Goal: Task Accomplishment & Management: Manage account settings

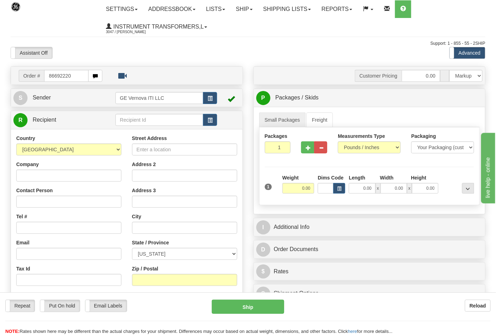
type input "86692220"
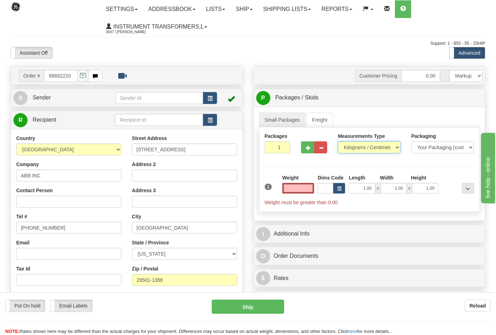
type input "0.00"
click at [352, 149] on select "Pounds / Inches Kilograms / Centimeters" at bounding box center [369, 148] width 63 height 12
select select "0"
click at [338, 142] on select "Pounds / Inches Kilograms / Centimeters" at bounding box center [369, 148] width 63 height 12
click at [303, 149] on button "button" at bounding box center [307, 148] width 13 height 12
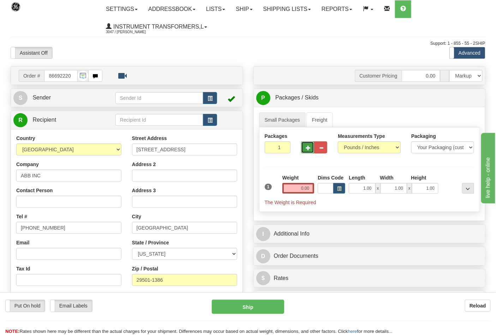
type input "2"
click at [311, 186] on input "0.00" at bounding box center [298, 188] width 32 height 11
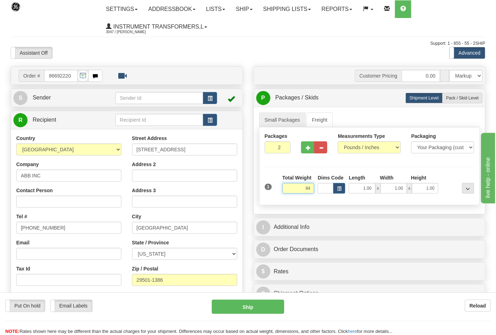
click button "Delete" at bounding box center [0, 0] width 0 height 0
type input "84.00"
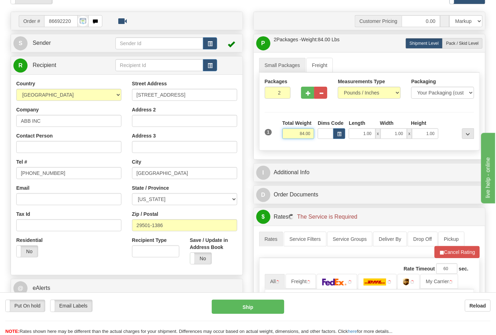
scroll to position [118, 0]
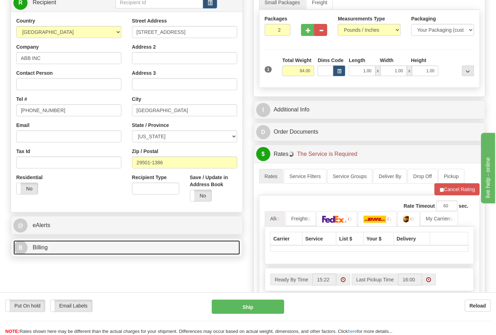
click at [90, 247] on link "B Billing" at bounding box center [126, 248] width 227 height 14
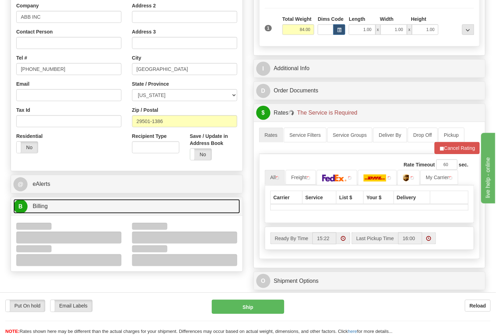
scroll to position [196, 0]
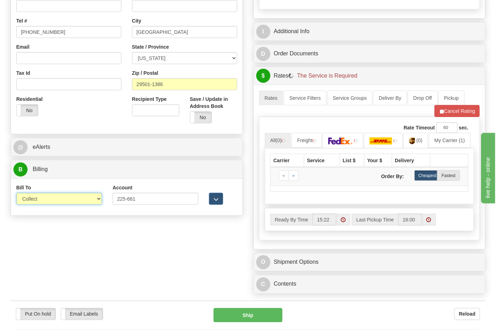
click at [37, 202] on select "Sender Recipient Third Party Collect" at bounding box center [59, 199] width 86 height 12
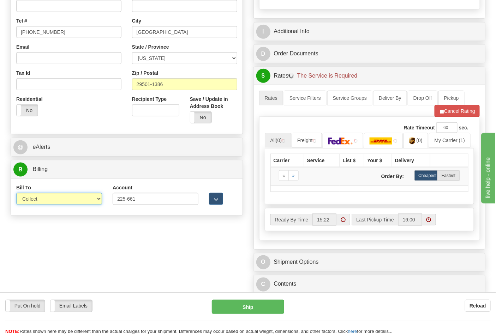
select select "2"
click at [16, 194] on select "Sender Recipient Third Party Collect" at bounding box center [59, 199] width 86 height 12
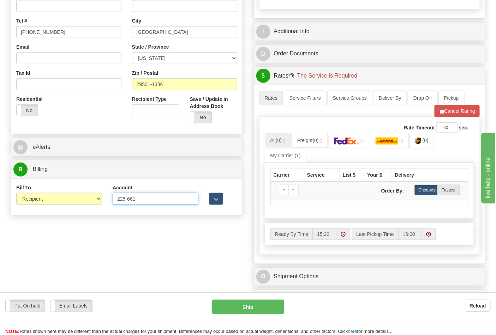
click at [129, 199] on input "225-661" at bounding box center [156, 199] width 86 height 12
drag, startPoint x: 126, startPoint y: 199, endPoint x: 134, endPoint y: 204, distance: 9.2
click at [129, 199] on input "225-661" at bounding box center [156, 199] width 86 height 12
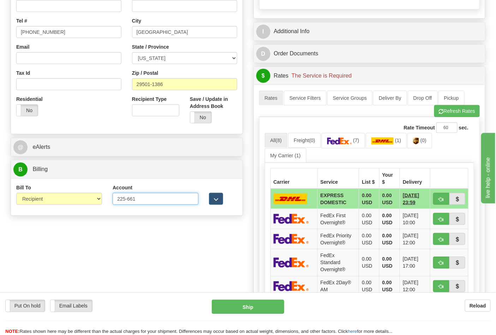
click at [129, 200] on input "225-661" at bounding box center [156, 199] width 86 height 12
click at [127, 199] on input "225-661" at bounding box center [156, 199] width 86 height 12
type input "225661"
click at [448, 112] on button "Refresh Rates" at bounding box center [457, 111] width 46 height 12
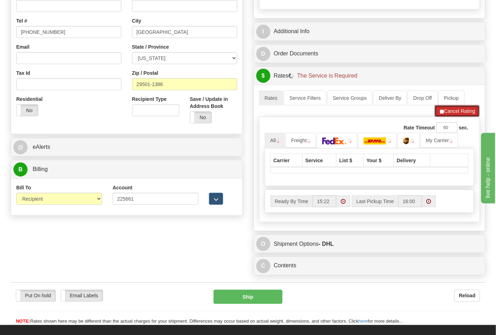
click at [439, 111] on span "button" at bounding box center [441, 111] width 5 height 5
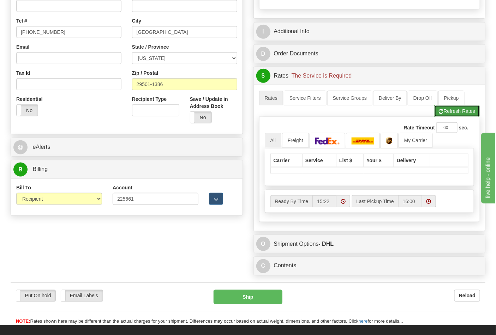
click at [439, 114] on span "button" at bounding box center [441, 111] width 5 height 5
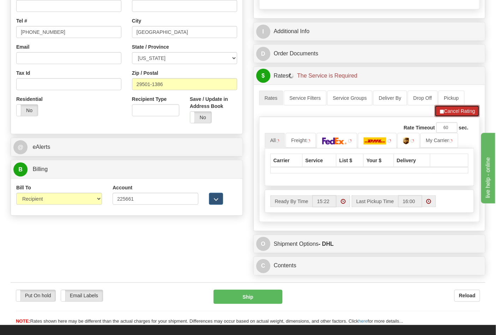
click at [442, 114] on span "button" at bounding box center [441, 111] width 5 height 5
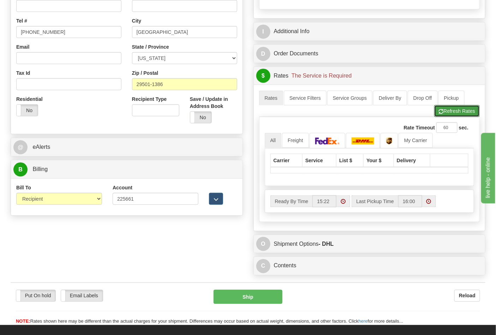
click at [442, 114] on span "button" at bounding box center [441, 111] width 5 height 5
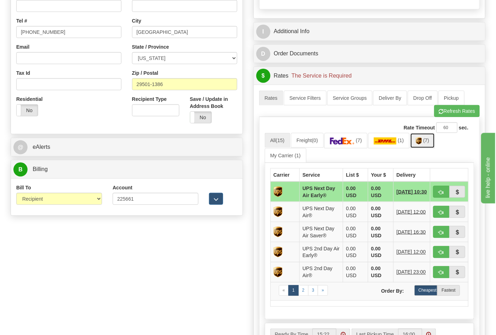
click at [422, 144] on img at bounding box center [419, 141] width 6 height 7
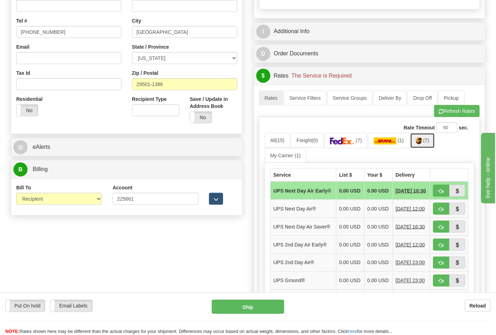
scroll to position [313, 0]
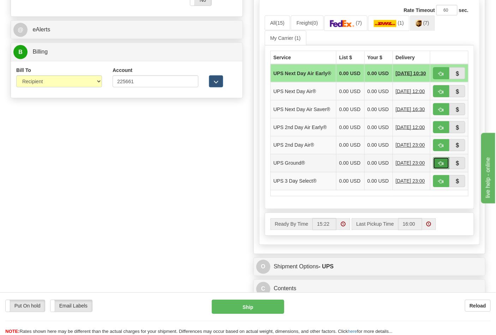
click at [440, 166] on span "button" at bounding box center [441, 164] width 5 height 5
type input "03"
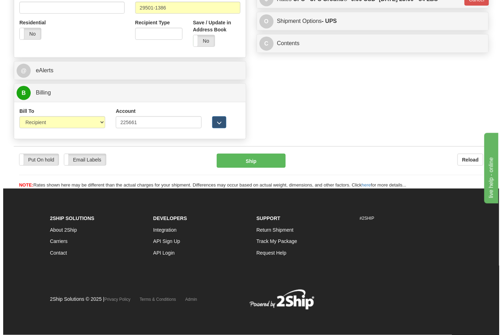
scroll to position [274, 0]
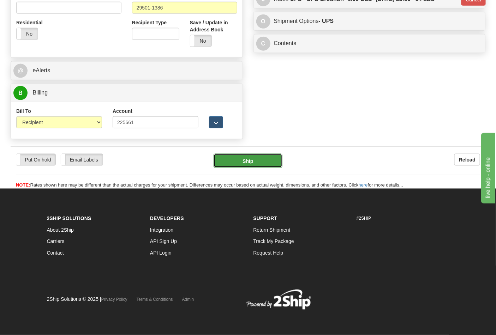
click at [261, 158] on button "Ship" at bounding box center [248, 161] width 68 height 14
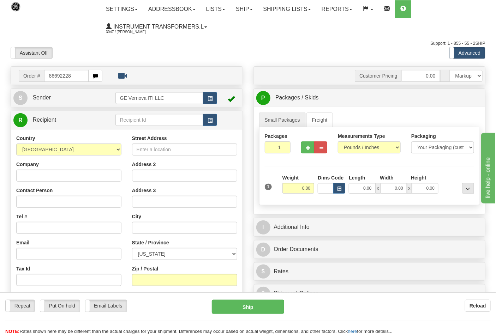
type input "86692228"
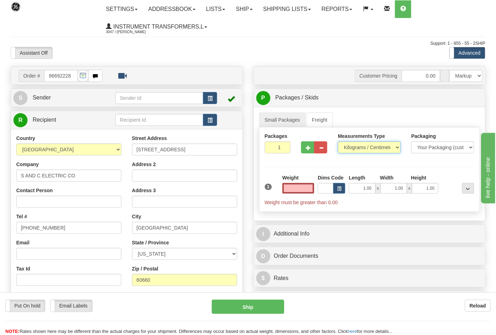
type input "0.00"
click at [355, 147] on select "Pounds / Inches Kilograms / Centimeters" at bounding box center [369, 148] width 63 height 12
select select "0"
click at [338, 142] on select "Pounds / Inches Kilograms / Centimeters" at bounding box center [369, 148] width 63 height 12
click at [311, 189] on input "0.00" at bounding box center [298, 188] width 32 height 11
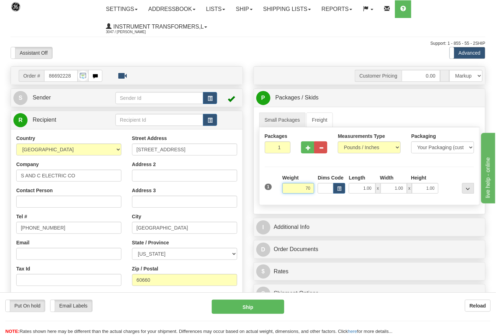
click button "Delete" at bounding box center [0, 0] width 0 height 0
type input "70.00"
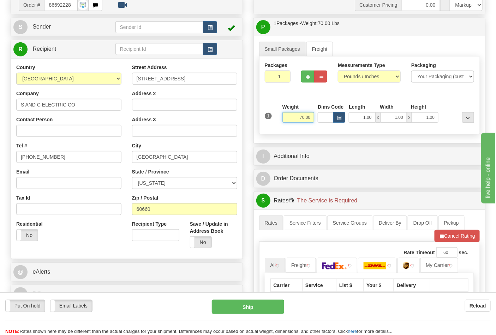
scroll to position [157, 0]
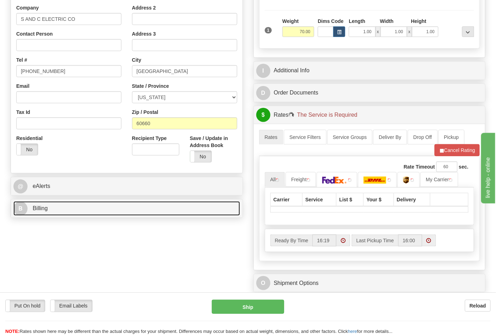
click at [61, 214] on link "B Billing" at bounding box center [126, 209] width 227 height 14
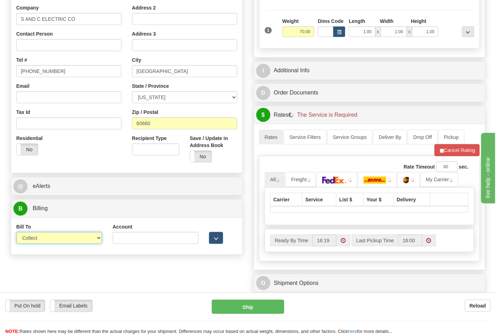
click at [58, 239] on select "Sender Recipient Third Party Collect" at bounding box center [59, 238] width 86 height 12
click at [16, 233] on select "Sender Recipient Third Party Collect" at bounding box center [59, 238] width 86 height 12
click at [50, 245] on div "Bill To Sender Recipient Third Party Collect" at bounding box center [59, 236] width 96 height 26
drag, startPoint x: 46, startPoint y: 239, endPoint x: 45, endPoint y: 244, distance: 5.0
click at [46, 239] on select "Sender Recipient Third Party Collect" at bounding box center [59, 238] width 86 height 12
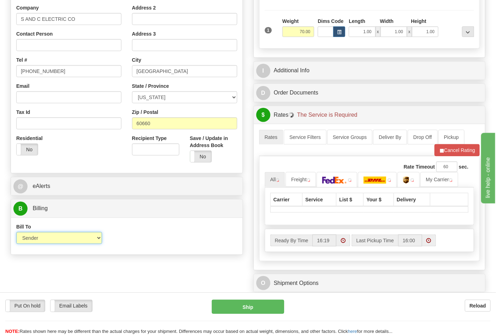
select select "2"
click at [16, 233] on select "Sender Recipient Third Party Collect" at bounding box center [59, 238] width 86 height 12
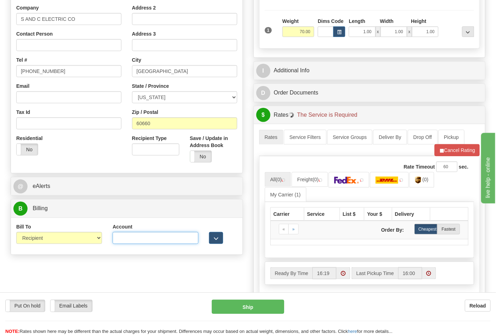
click at [164, 241] on input "Account" at bounding box center [156, 238] width 86 height 12
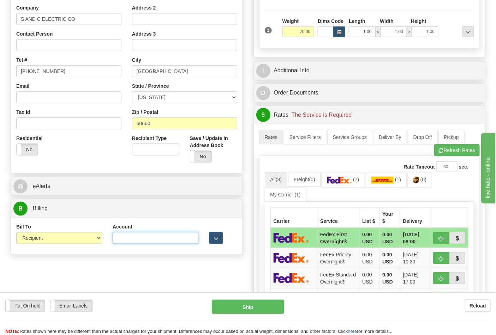
paste input "060648484"
type input "060648484"
click at [345, 183] on img at bounding box center [339, 180] width 25 height 7
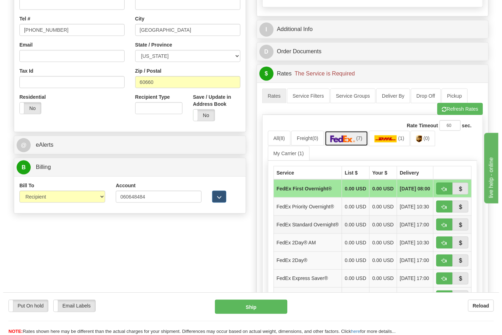
scroll to position [235, 0]
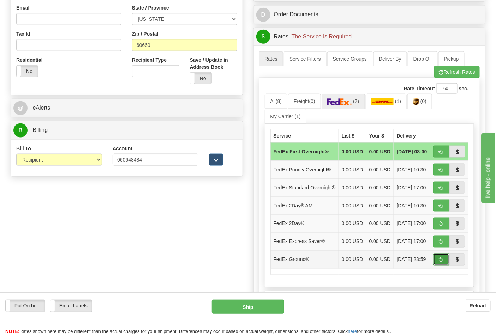
click at [438, 266] on button "button" at bounding box center [441, 260] width 16 height 12
type input "92"
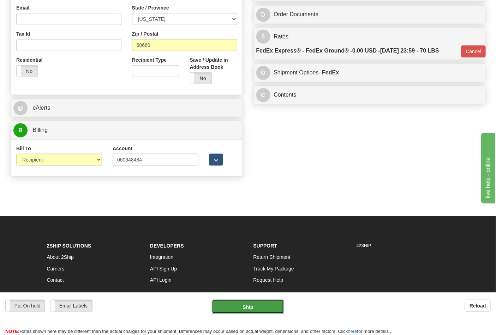
click at [250, 305] on button "Ship" at bounding box center [248, 307] width 72 height 14
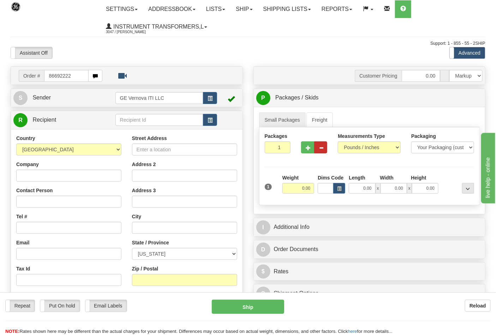
type input "86692222"
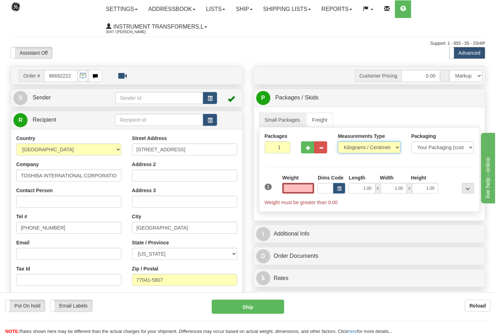
type input "0.00"
click at [362, 151] on select "Pounds / Inches Kilograms / Centimeters" at bounding box center [369, 148] width 63 height 12
click at [338, 142] on select "Pounds / Inches Kilograms / Centimeters" at bounding box center [369, 148] width 63 height 12
click at [350, 150] on select "Pounds / Inches Kilograms / Centimeters" at bounding box center [369, 148] width 63 height 12
select select "0"
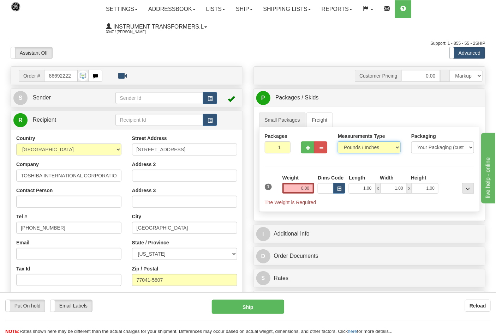
click at [338, 142] on select "Pounds / Inches Kilograms / Centimeters" at bounding box center [369, 148] width 63 height 12
click at [310, 188] on input "0.00" at bounding box center [298, 188] width 32 height 11
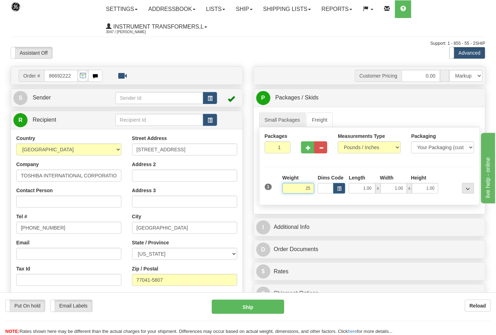
click button "Delete" at bounding box center [0, 0] width 0 height 0
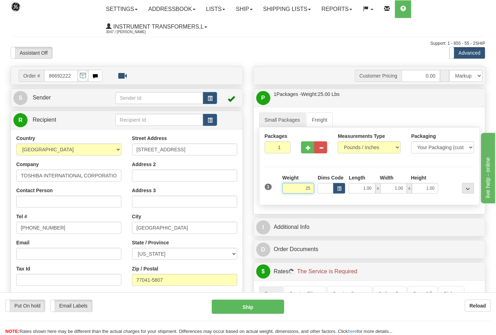
type input "25.00"
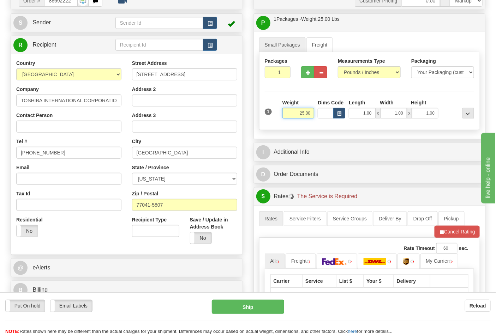
scroll to position [157, 0]
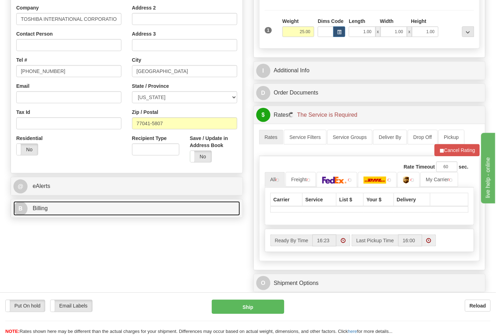
click at [105, 213] on link "B Billing" at bounding box center [126, 209] width 227 height 14
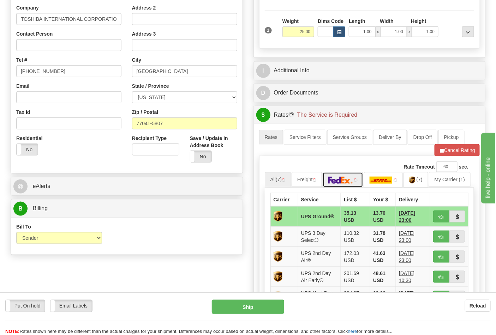
click at [350, 184] on img at bounding box center [340, 180] width 25 height 7
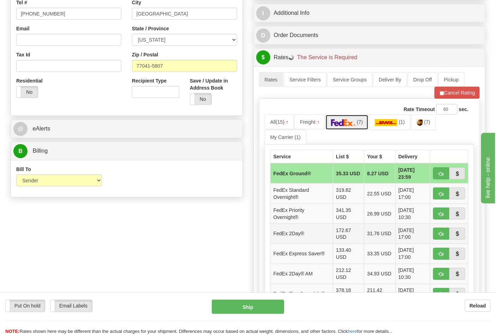
scroll to position [274, 0]
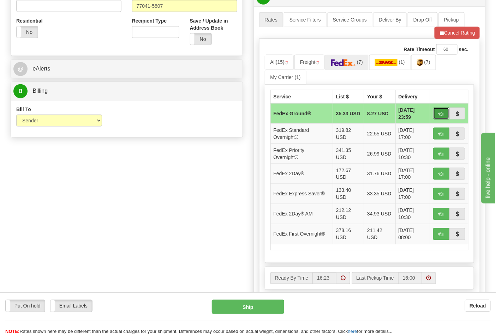
click at [444, 113] on button "button" at bounding box center [441, 114] width 16 height 12
drag, startPoint x: 439, startPoint y: 116, endPoint x: 470, endPoint y: 55, distance: 68.2
click at [440, 116] on span "button" at bounding box center [441, 114] width 5 height 5
click at [473, 32] on button "Cancel Rating" at bounding box center [457, 33] width 45 height 12
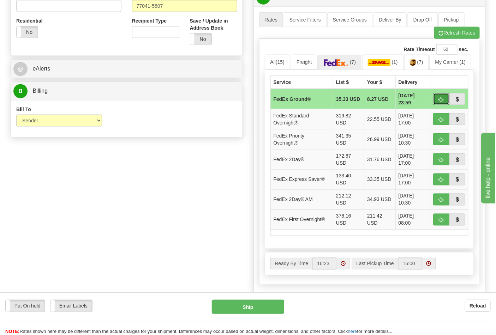
click at [437, 102] on button "button" at bounding box center [441, 99] width 16 height 12
type input "92"
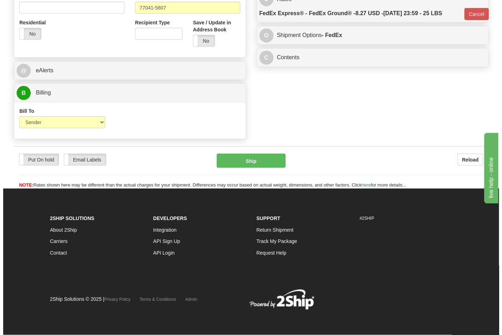
scroll to position [263, 0]
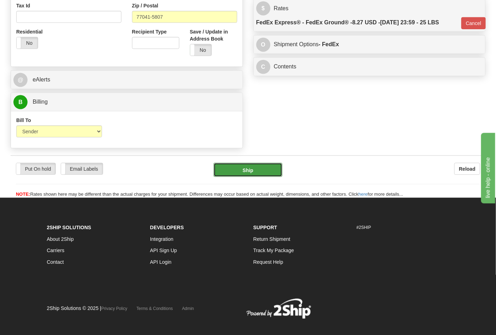
click at [269, 173] on button "Ship" at bounding box center [248, 170] width 68 height 14
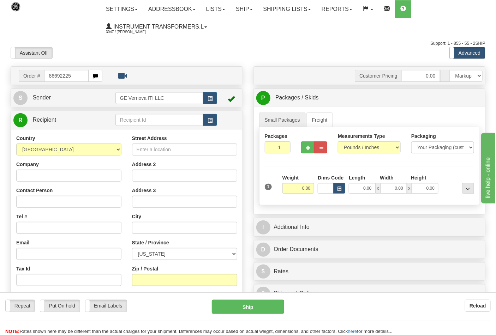
type input "86692225"
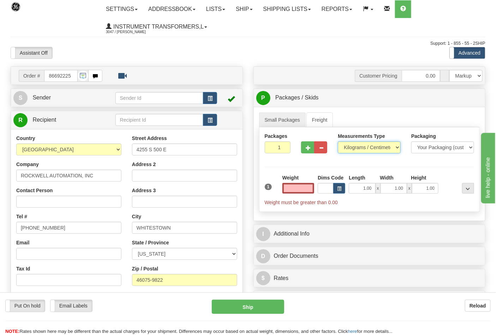
type input "0.00"
click at [354, 150] on select "Pounds / Inches Kilograms / Centimeters" at bounding box center [369, 148] width 63 height 12
click at [355, 153] on select "Pounds / Inches Kilograms / Centimeters" at bounding box center [369, 148] width 63 height 12
click at [351, 150] on select "Pounds / Inches Kilograms / Centimeters" at bounding box center [369, 148] width 63 height 12
select select "0"
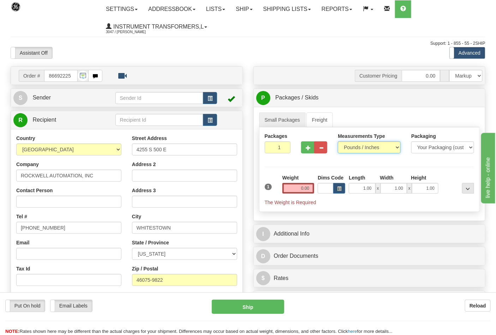
click at [338, 142] on select "Pounds / Inches Kilograms / Centimeters" at bounding box center [369, 148] width 63 height 12
click at [312, 189] on input "0.00" at bounding box center [298, 188] width 32 height 11
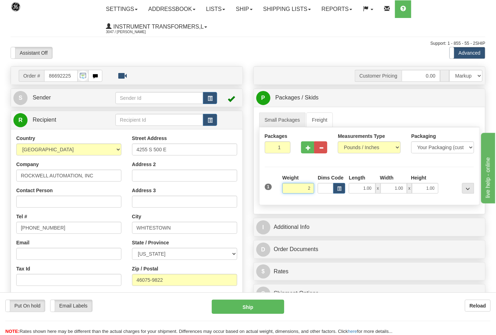
click button "Delete" at bounding box center [0, 0] width 0 height 0
type input "2.00"
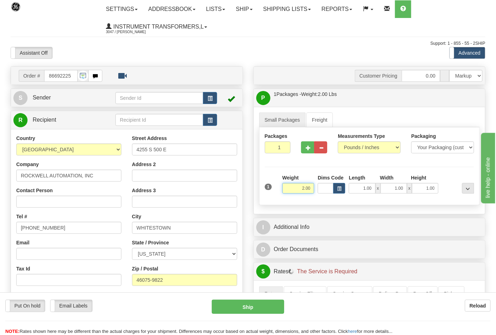
scroll to position [157, 0]
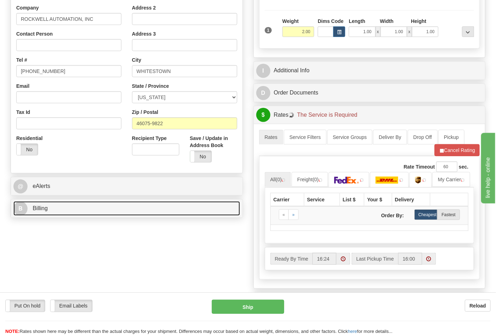
click at [101, 215] on link "B Billing" at bounding box center [126, 209] width 227 height 14
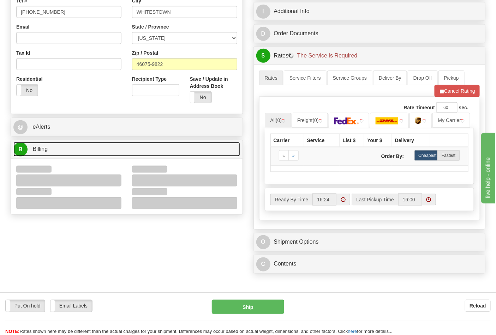
scroll to position [274, 0]
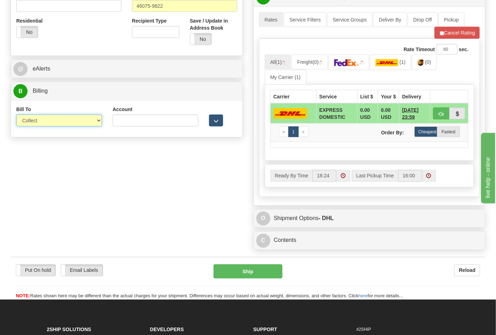
click at [44, 118] on select "Sender Recipient Third Party Collect" at bounding box center [59, 121] width 86 height 12
select select "2"
click at [16, 115] on select "Sender Recipient Third Party Collect" at bounding box center [59, 121] width 86 height 12
drag, startPoint x: 115, startPoint y: 122, endPoint x: 142, endPoint y: 125, distance: 27.0
click at [115, 122] on input "Account" at bounding box center [156, 121] width 86 height 12
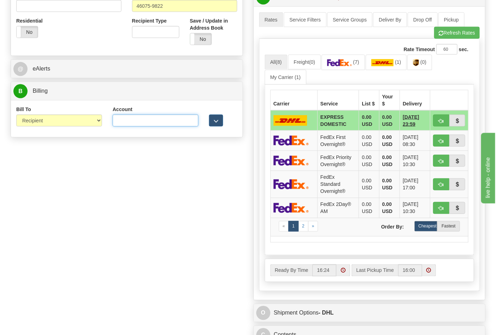
type input "473367"
click at [150, 124] on input "473367" at bounding box center [156, 121] width 86 height 12
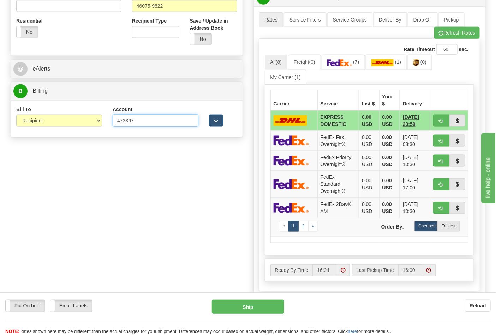
click at [139, 122] on input "473367" at bounding box center [156, 121] width 86 height 12
drag, startPoint x: 147, startPoint y: 121, endPoint x: 50, endPoint y: 121, distance: 97.1
click at [50, 121] on div "Bill To Sender Recipient Third Party Collect Account 473367 3rd Party Account L…" at bounding box center [127, 119] width 232 height 26
click at [138, 119] on input "Account" at bounding box center [156, 121] width 86 height 12
type input "587102"
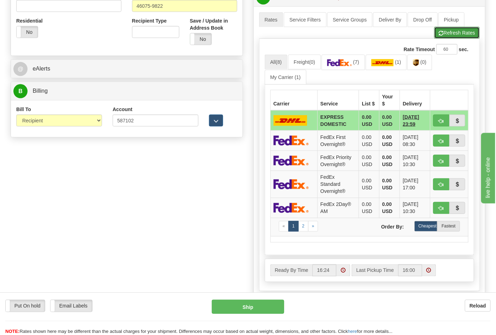
click at [463, 37] on button "Refresh Rates" at bounding box center [457, 33] width 46 height 12
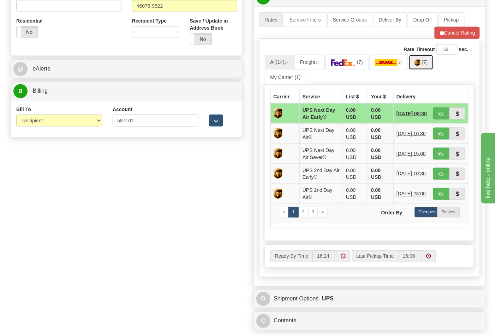
click at [419, 65] on img at bounding box center [417, 62] width 6 height 7
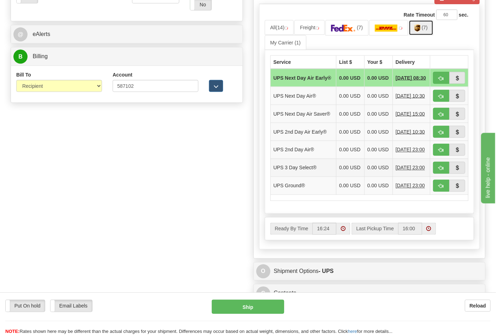
scroll to position [353, 0]
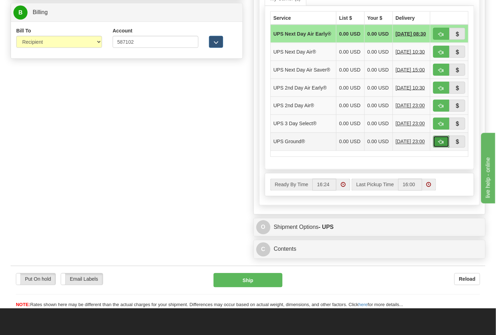
click at [442, 145] on span "button" at bounding box center [441, 142] width 5 height 5
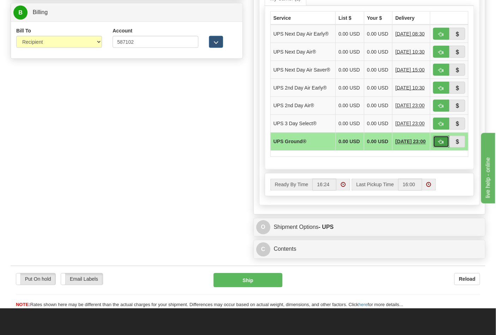
click at [437, 148] on button "button" at bounding box center [441, 142] width 16 height 12
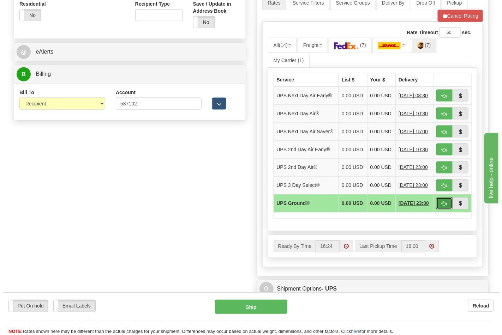
scroll to position [235, 0]
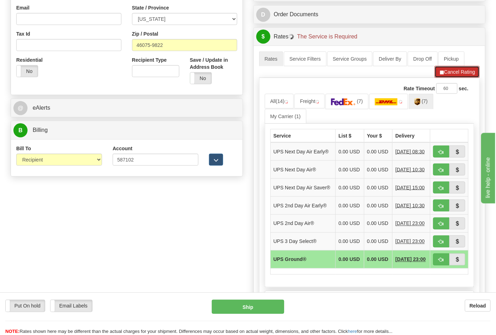
click at [457, 75] on button "Cancel Rating" at bounding box center [457, 72] width 45 height 12
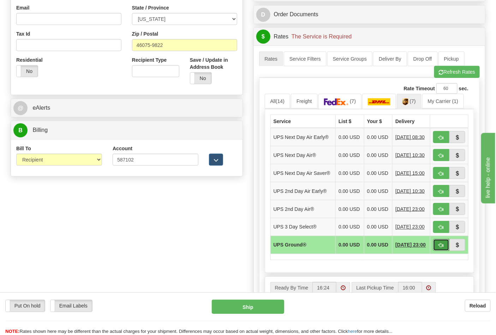
click at [439, 248] on span "button" at bounding box center [441, 246] width 5 height 5
type input "03"
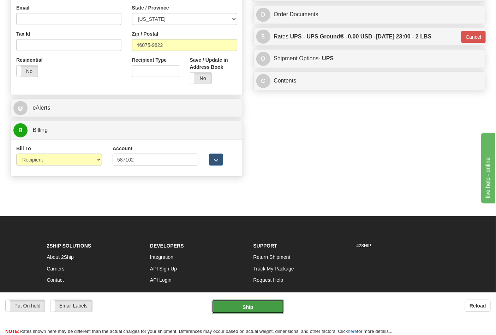
click at [254, 301] on button "Ship" at bounding box center [248, 307] width 72 height 14
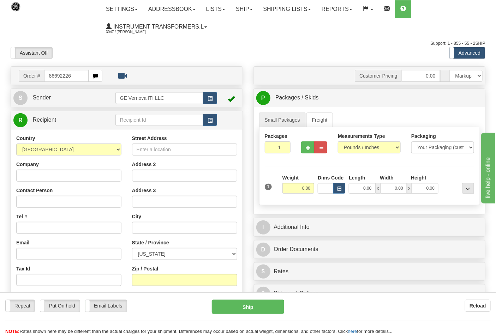
type input "86692226"
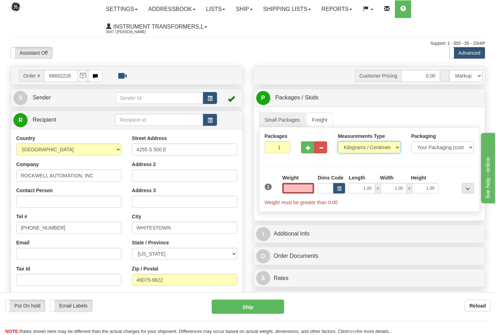
type input "0.00"
click at [348, 149] on select "Pounds / Inches Kilograms / Centimeters" at bounding box center [369, 148] width 63 height 12
select select "0"
click at [338, 142] on select "Pounds / Inches Kilograms / Centimeters" at bounding box center [369, 148] width 63 height 12
click at [313, 185] on input "0.00" at bounding box center [298, 188] width 32 height 11
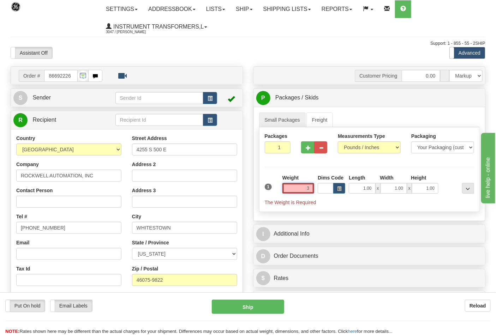
click button "Delete" at bounding box center [0, 0] width 0 height 0
type input "3.00"
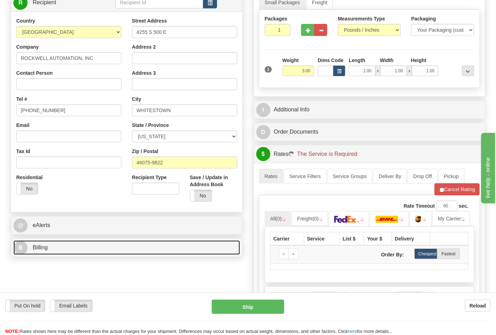
click at [86, 250] on link "B Billing" at bounding box center [126, 248] width 227 height 14
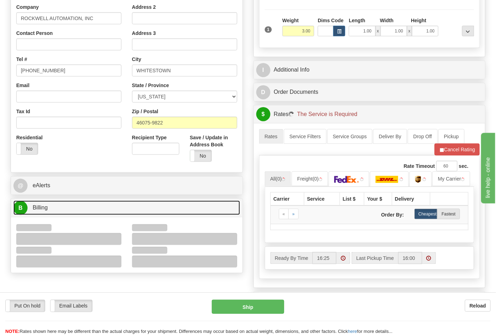
scroll to position [196, 0]
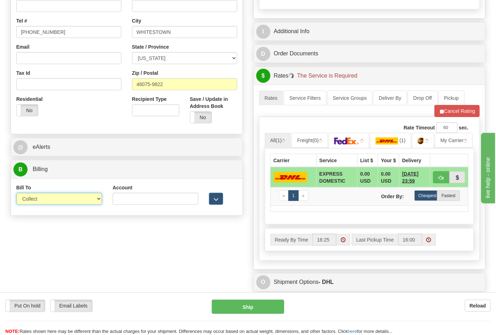
click at [44, 198] on select "Sender Recipient Third Party Collect" at bounding box center [59, 199] width 86 height 12
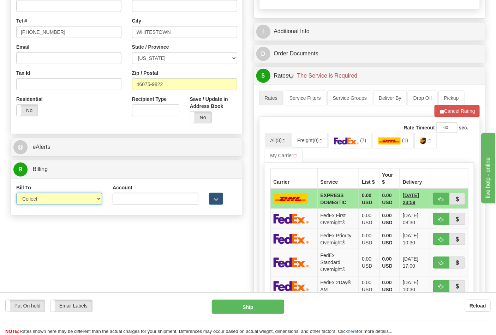
select select "2"
click at [16, 194] on select "Sender Recipient Third Party Collect" at bounding box center [59, 199] width 86 height 12
click at [133, 205] on input "Account" at bounding box center [156, 199] width 86 height 12
type input "587102"
click at [453, 113] on button "Cancel Rating" at bounding box center [457, 111] width 45 height 12
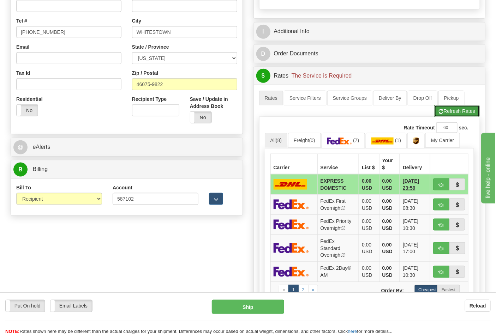
click at [453, 113] on button "Refresh Rates" at bounding box center [457, 111] width 46 height 12
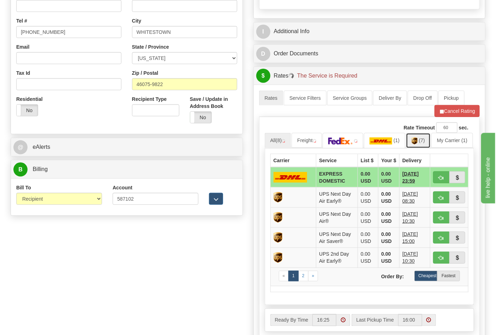
click at [418, 143] on img at bounding box center [415, 141] width 6 height 7
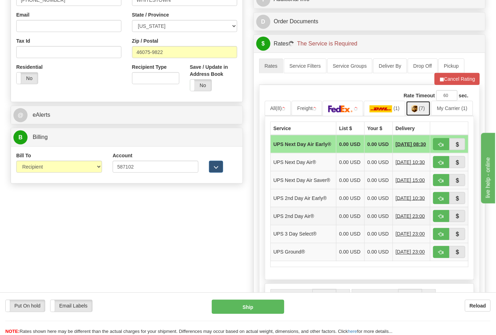
scroll to position [274, 0]
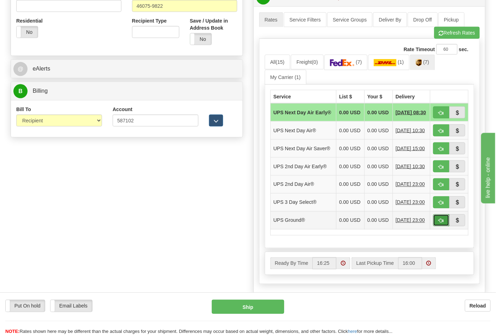
click at [440, 223] on span "button" at bounding box center [441, 221] width 5 height 5
type input "03"
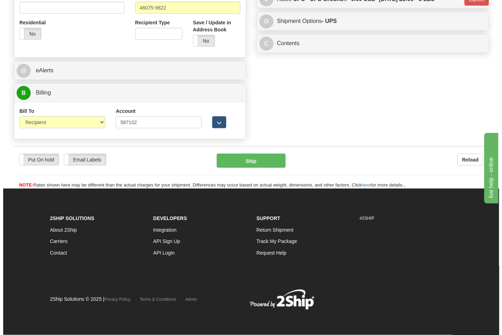
scroll to position [263, 0]
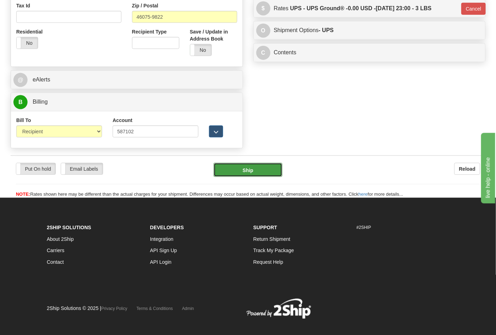
click at [248, 171] on button "Ship" at bounding box center [248, 170] width 68 height 14
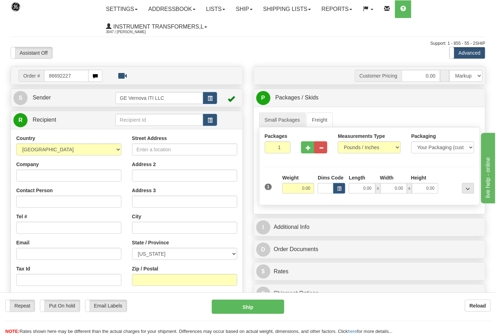
type input "86692227"
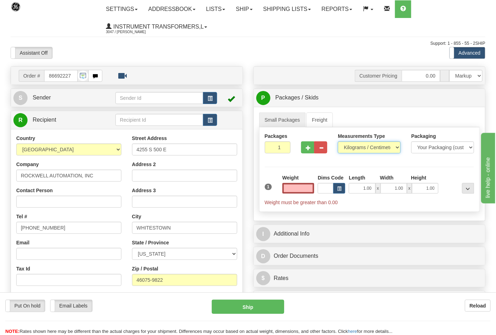
type input "0.00"
click at [357, 149] on select "Pounds / Inches Kilograms / Centimeters" at bounding box center [369, 148] width 63 height 12
select select "0"
click at [338, 142] on select "Pounds / Inches Kilograms / Centimeters" at bounding box center [369, 148] width 63 height 12
click at [310, 189] on input "0.00" at bounding box center [298, 188] width 32 height 11
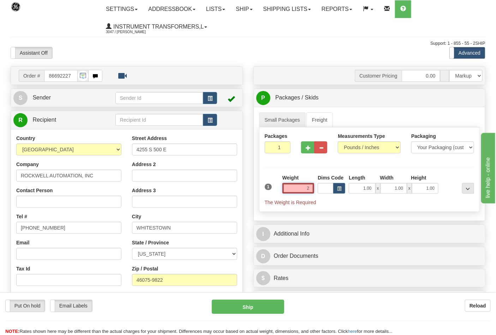
click button "Delete" at bounding box center [0, 0] width 0 height 0
type input "2.00"
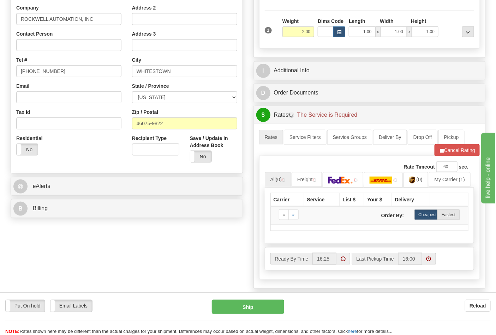
click at [76, 216] on div "B Billing" at bounding box center [127, 209] width 232 height 18
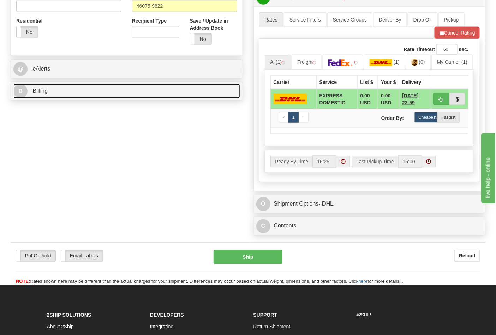
click at [73, 86] on link "B Billing" at bounding box center [126, 91] width 227 height 14
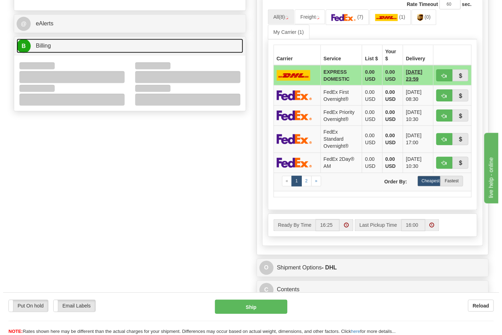
scroll to position [353, 0]
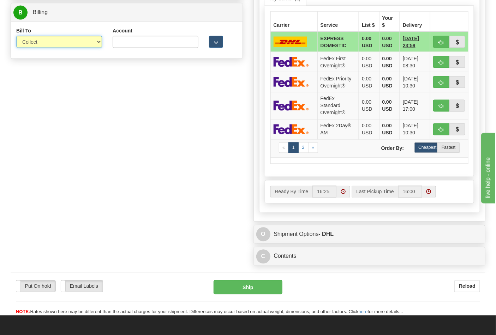
click at [37, 43] on select "Sender Recipient Third Party Collect" at bounding box center [59, 42] width 86 height 12
select select "2"
click at [16, 37] on select "Sender Recipient Third Party Collect" at bounding box center [59, 42] width 86 height 12
click at [121, 46] on input "Account" at bounding box center [156, 42] width 86 height 12
type input "587102"
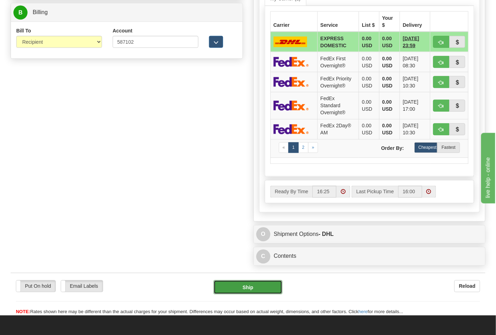
click at [247, 295] on button "Ship" at bounding box center [248, 288] width 68 height 14
type input "N"
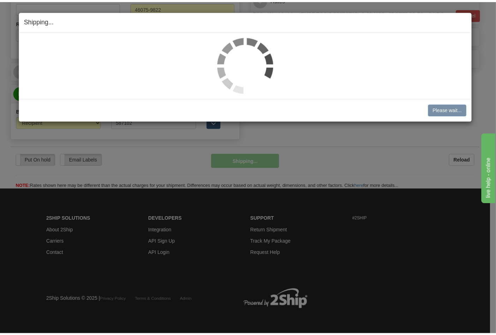
scroll to position [274, 0]
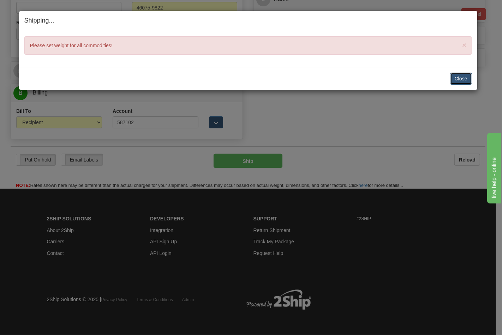
click at [457, 78] on button "Close" at bounding box center [461, 79] width 22 height 12
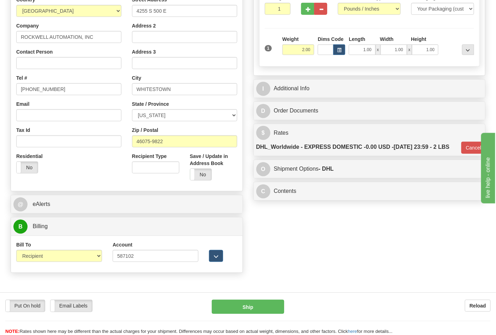
scroll to position [156, 0]
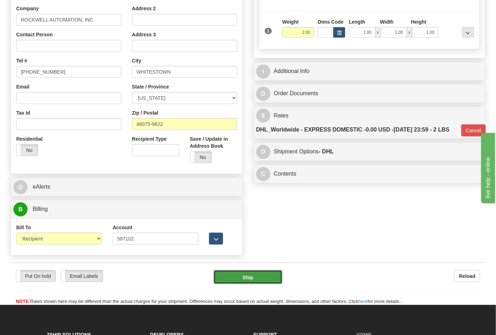
click at [265, 281] on button "Ship" at bounding box center [248, 277] width 68 height 14
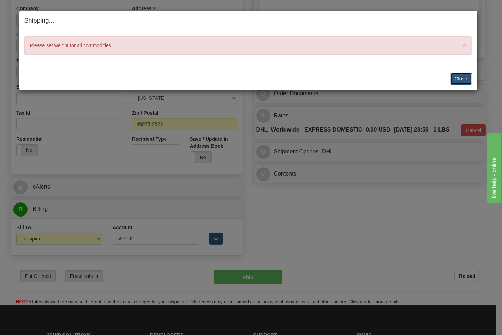
click at [455, 78] on button "Close" at bounding box center [461, 79] width 22 height 12
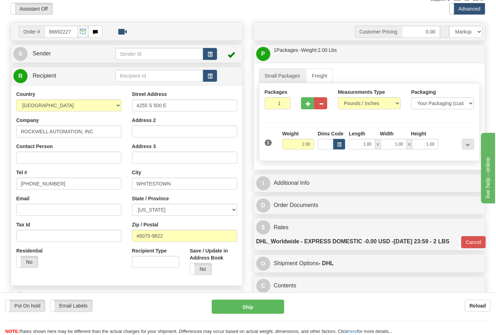
scroll to position [118, 0]
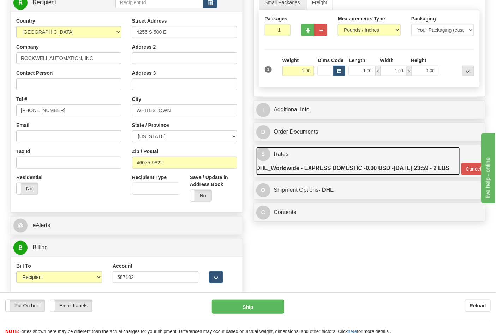
click at [347, 154] on link "$ Rates DHL_Worldwide - EXPRESS DOMESTIC - 0.00 USD - 09/09/2025 23:59 - 2 LBS" at bounding box center [358, 161] width 204 height 29
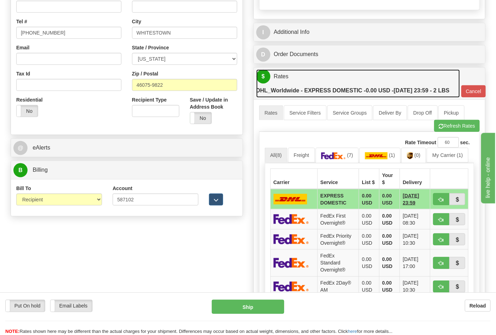
scroll to position [196, 0]
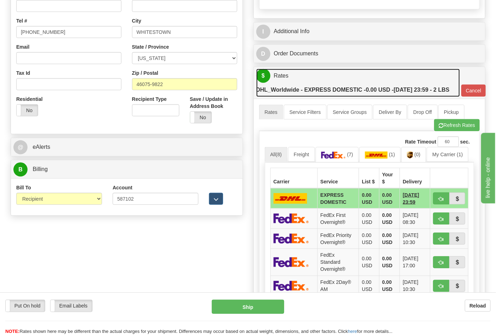
click at [349, 76] on link "$ Rates DHL_Worldwide - EXPRESS DOMESTIC - 0.00 USD - 09/09/2025 23:59 - 2 LBS" at bounding box center [358, 83] width 204 height 29
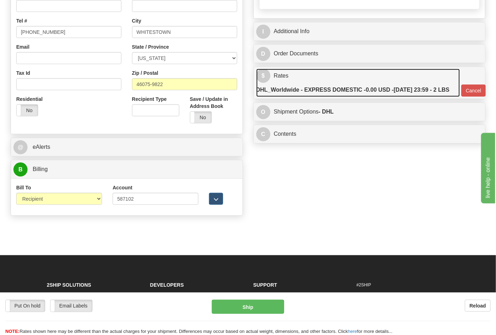
click at [354, 73] on link "$ Rates DHL_Worldwide - EXPRESS DOMESTIC - 0.00 USD - 09/09/2025 23:59 - 2 LBS" at bounding box center [358, 83] width 204 height 29
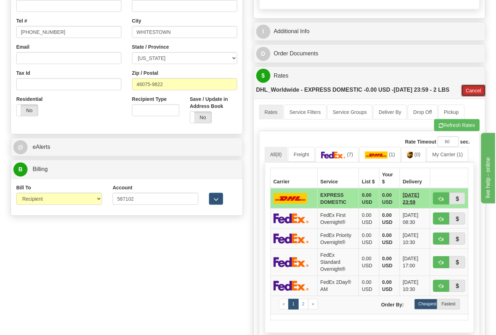
click at [474, 97] on button "Cancel" at bounding box center [473, 91] width 25 height 12
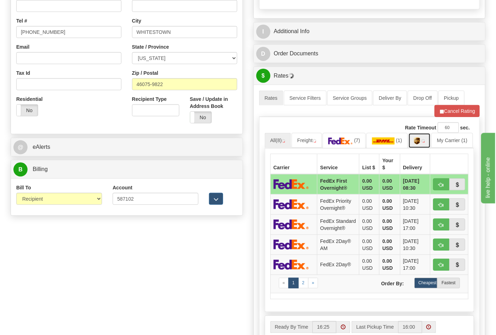
click at [428, 147] on link at bounding box center [419, 140] width 22 height 15
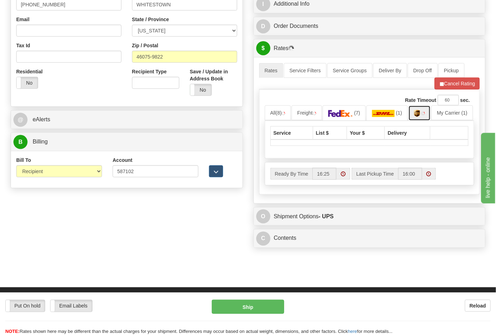
scroll to position [231, 0]
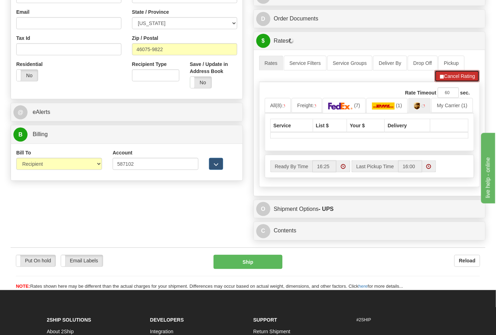
click at [449, 79] on button "Cancel Rating" at bounding box center [457, 76] width 45 height 12
click at [449, 77] on button "Refresh Rates" at bounding box center [457, 76] width 46 height 12
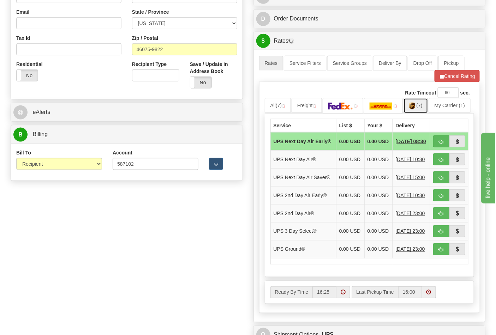
click at [424, 108] on link "(7)" at bounding box center [416, 105] width 25 height 15
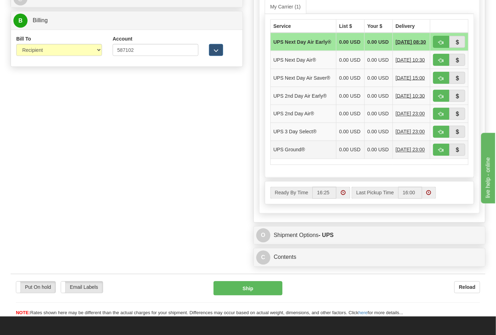
scroll to position [348, 0]
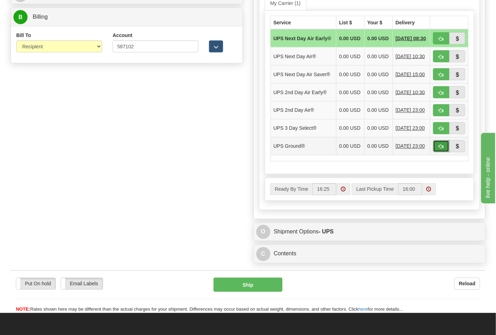
click at [443, 149] on span "button" at bounding box center [441, 147] width 5 height 5
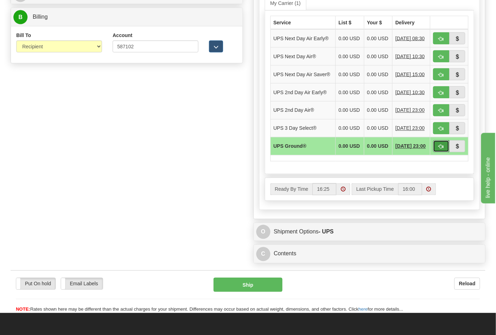
click at [446, 153] on button "button" at bounding box center [441, 147] width 16 height 12
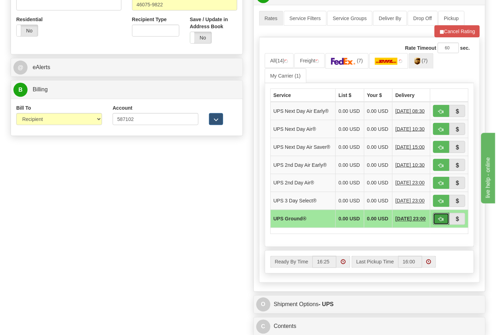
scroll to position [192, 0]
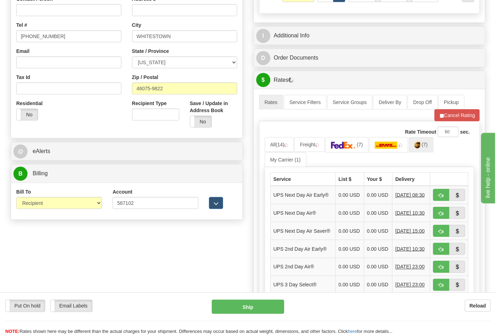
click at [458, 125] on div "Rate Timeout 60 sec. All (14) Freight (7) (7) «" at bounding box center [369, 243] width 221 height 245
click at [456, 120] on button "Cancel Rating" at bounding box center [457, 115] width 45 height 12
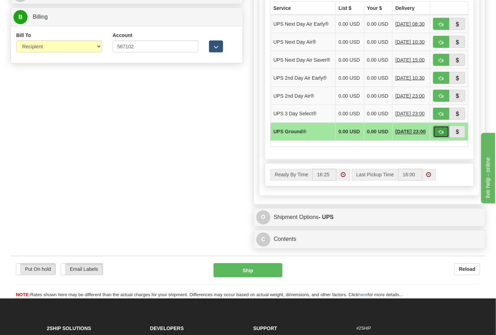
click at [441, 135] on span "button" at bounding box center [441, 132] width 5 height 5
type input "03"
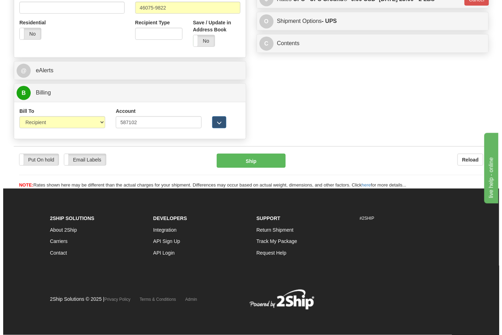
scroll to position [274, 0]
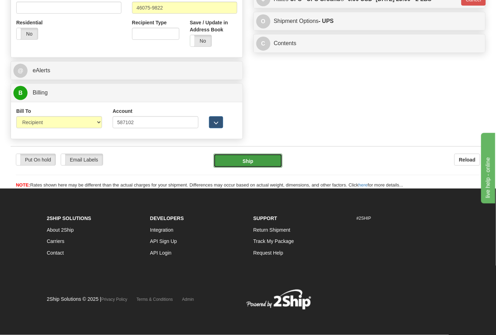
click at [272, 160] on button "Ship" at bounding box center [248, 161] width 68 height 14
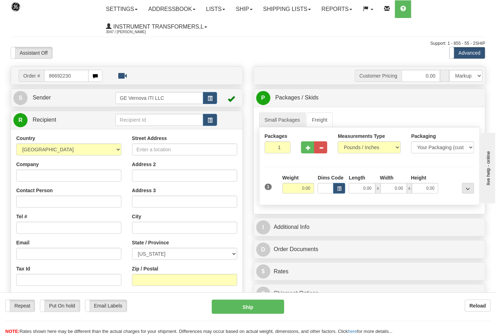
type input "86692230"
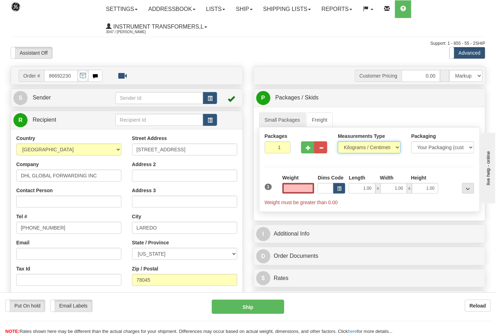
type input "0.00"
click at [350, 149] on select "Pounds / Inches Kilograms / Centimeters" at bounding box center [369, 148] width 63 height 12
select select "0"
click at [338, 142] on select "Pounds / Inches Kilograms / Centimeters" at bounding box center [369, 148] width 63 height 12
click at [307, 191] on input "0.00" at bounding box center [298, 188] width 32 height 11
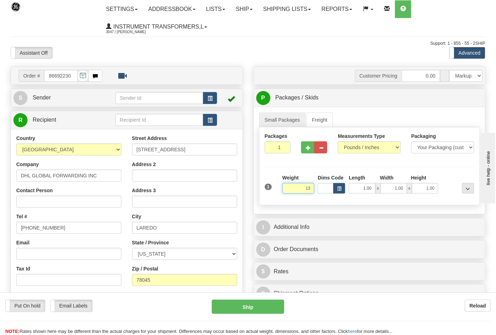
click button "Delete" at bounding box center [0, 0] width 0 height 0
type input "13.00"
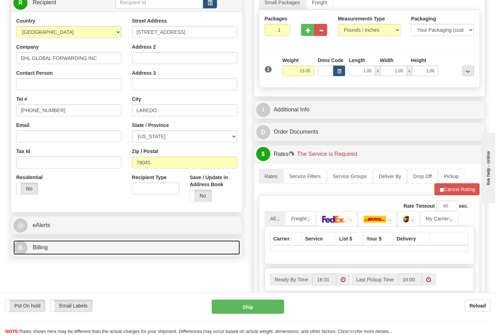
click at [69, 245] on link "B Billing" at bounding box center [126, 248] width 227 height 14
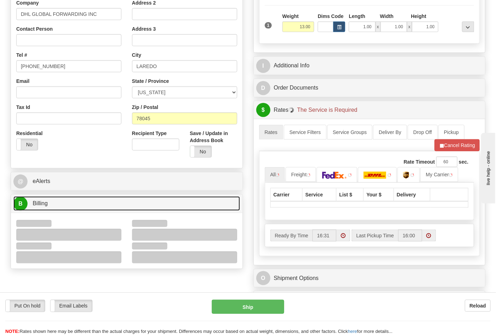
scroll to position [196, 0]
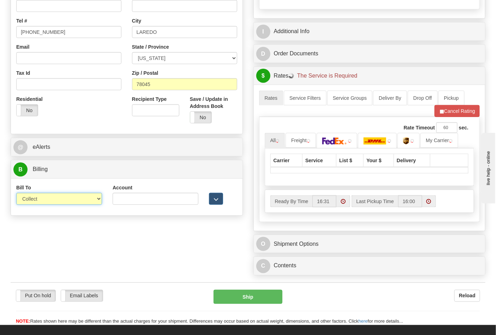
click at [46, 203] on select "Sender Recipient Third Party Collect" at bounding box center [59, 199] width 86 height 12
select select "2"
click at [16, 194] on select "Sender Recipient Third Party Collect" at bounding box center [59, 199] width 86 height 12
click at [157, 204] on input "Account" at bounding box center [156, 199] width 86 height 12
paste input "788634277"
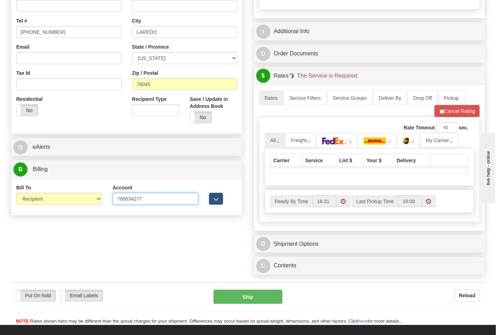
type input "788634277"
click at [441, 113] on span "button" at bounding box center [441, 111] width 5 height 5
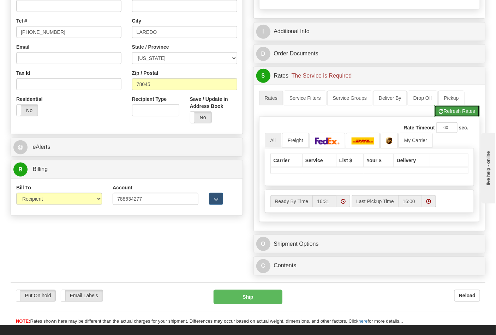
click at [450, 113] on button "Refresh Rates" at bounding box center [457, 111] width 46 height 12
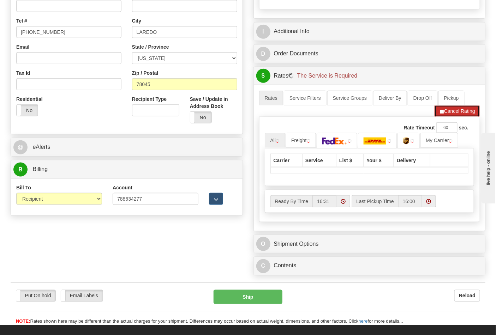
click at [447, 112] on button "Cancel Rating" at bounding box center [457, 111] width 45 height 12
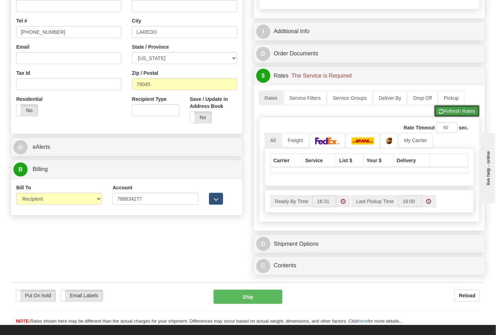
click at [448, 115] on button "Refresh Rates" at bounding box center [457, 111] width 46 height 12
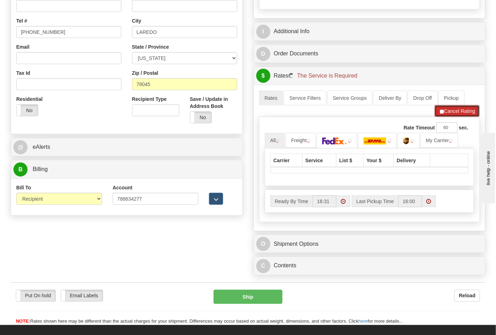
click at [458, 112] on button "Cancel Rating" at bounding box center [457, 111] width 45 height 12
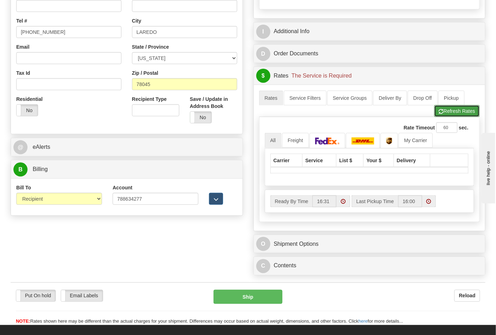
click at [458, 112] on button "Refresh Rates" at bounding box center [457, 111] width 46 height 12
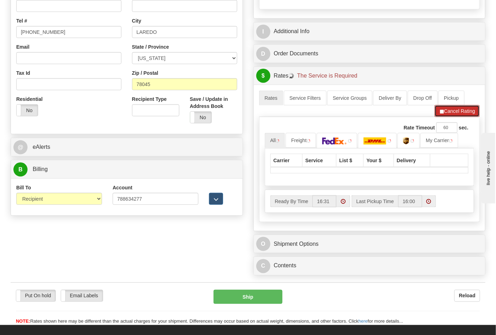
click at [440, 114] on span "button" at bounding box center [441, 111] width 5 height 5
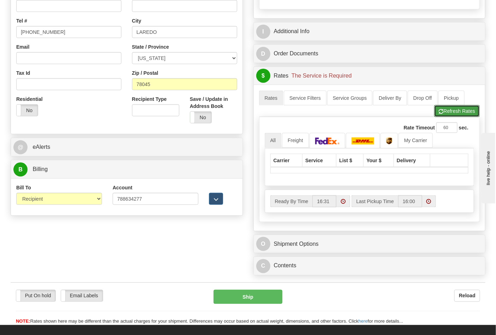
click at [440, 114] on span "button" at bounding box center [441, 111] width 5 height 5
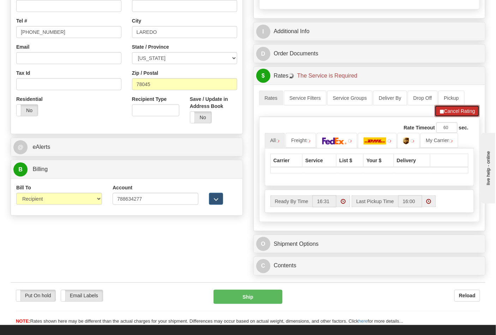
click at [442, 112] on span "button" at bounding box center [441, 111] width 5 height 5
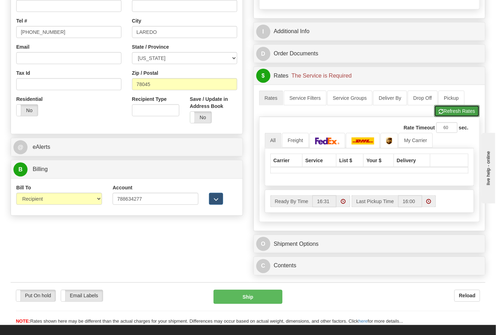
click at [442, 112] on span "button" at bounding box center [441, 111] width 5 height 5
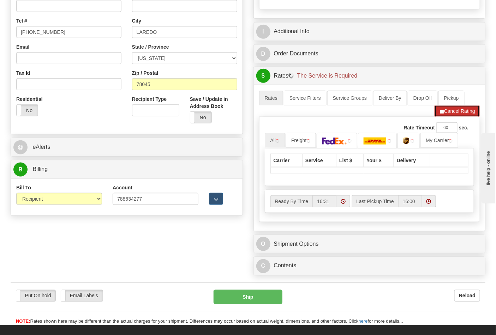
click at [464, 112] on button "Cancel Rating" at bounding box center [457, 111] width 45 height 12
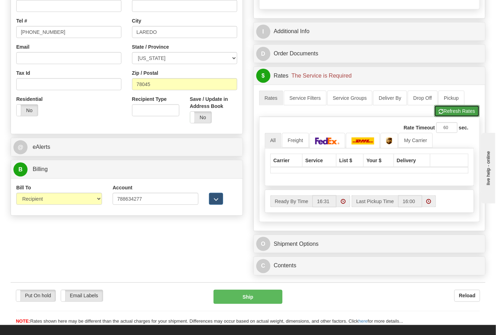
click at [464, 112] on button "Refresh Rates" at bounding box center [457, 111] width 46 height 12
click at [445, 113] on button "Cancel Rating" at bounding box center [457, 111] width 45 height 12
click at [449, 111] on button "Refresh Rates" at bounding box center [457, 111] width 46 height 12
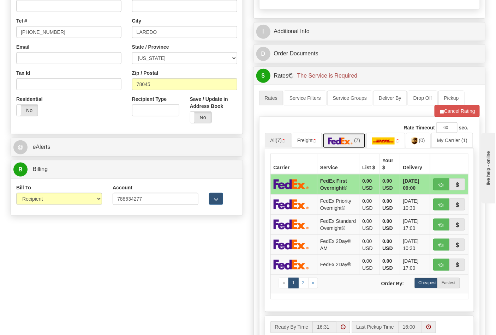
click at [343, 145] on img at bounding box center [340, 141] width 25 height 7
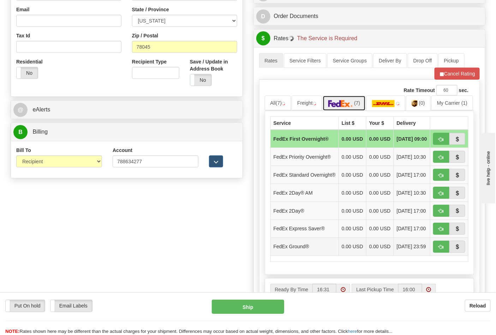
scroll to position [274, 0]
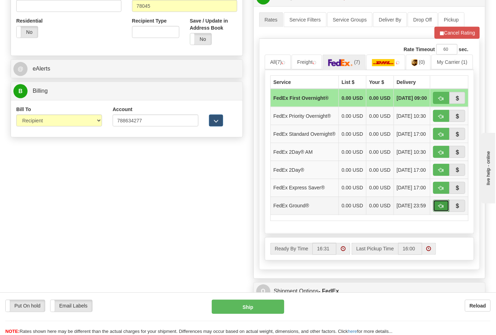
click at [440, 209] on span "button" at bounding box center [441, 206] width 5 height 5
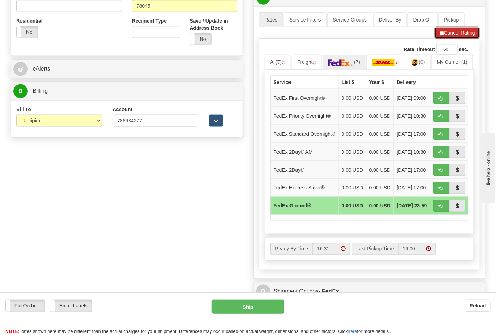
click at [453, 37] on button "Cancel Rating" at bounding box center [457, 33] width 45 height 12
click at [437, 212] on button "button" at bounding box center [441, 206] width 16 height 12
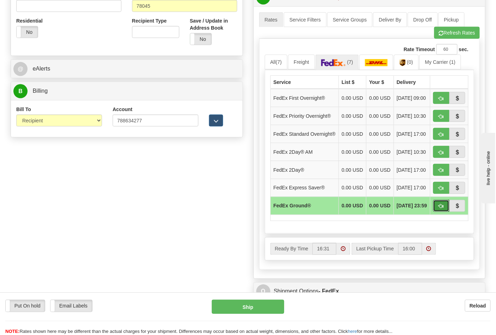
type input "92"
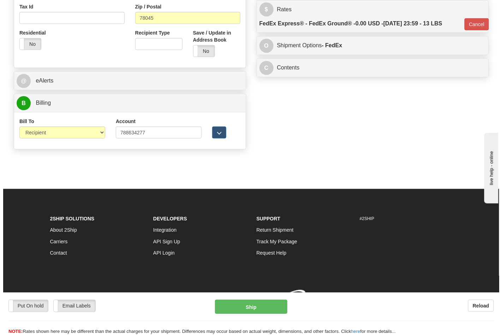
scroll to position [272, 0]
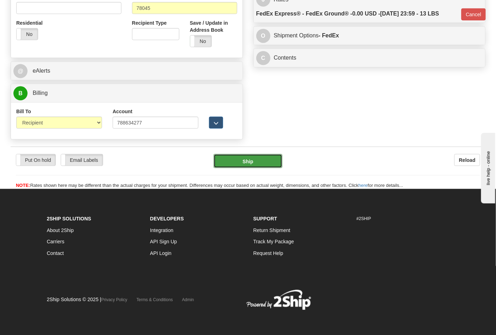
click at [258, 166] on button "Ship" at bounding box center [248, 161] width 68 height 14
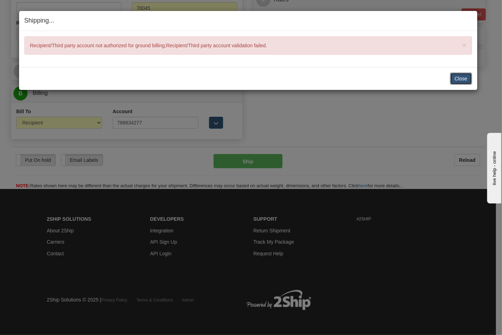
click at [464, 76] on button "Close" at bounding box center [461, 79] width 22 height 12
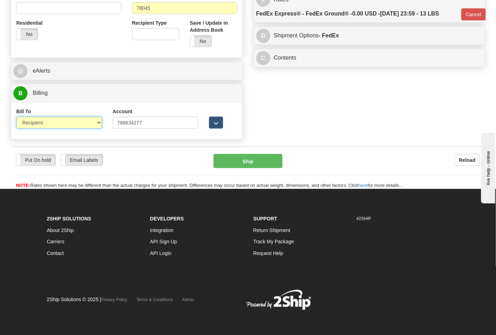
click at [85, 126] on select "Sender Recipient Third Party Collect" at bounding box center [59, 123] width 86 height 12
select select "4"
click at [16, 118] on select "Sender Recipient Third Party Collect" at bounding box center [59, 123] width 86 height 12
type input "92"
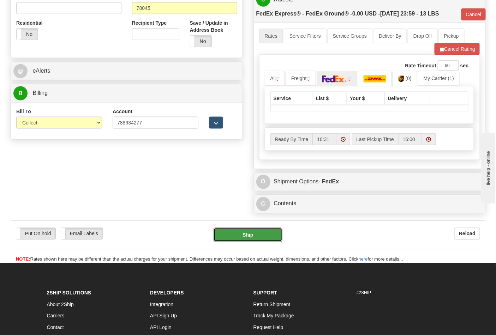
click at [254, 237] on button "Ship" at bounding box center [248, 235] width 68 height 14
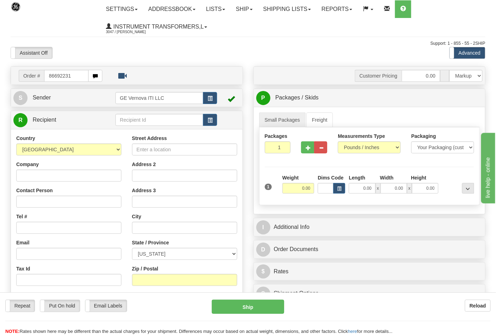
type input "86692231"
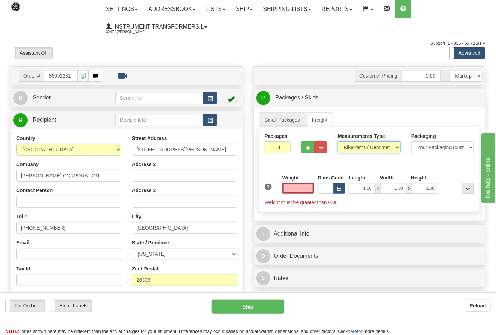
type input "0.00"
click at [359, 150] on select "Pounds / Inches Kilograms / Centimeters" at bounding box center [369, 148] width 63 height 12
select select "0"
click at [338, 142] on select "Pounds / Inches Kilograms / Centimeters" at bounding box center [369, 148] width 63 height 12
click at [313, 186] on input "0.00" at bounding box center [298, 188] width 32 height 11
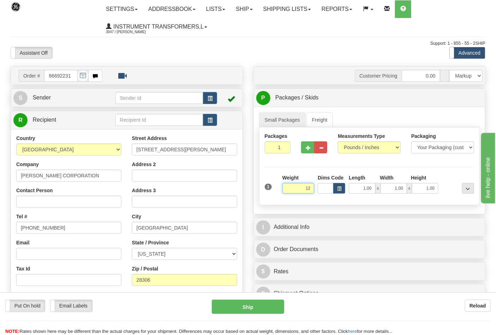
click button "Delete" at bounding box center [0, 0] width 0 height 0
type input "12.00"
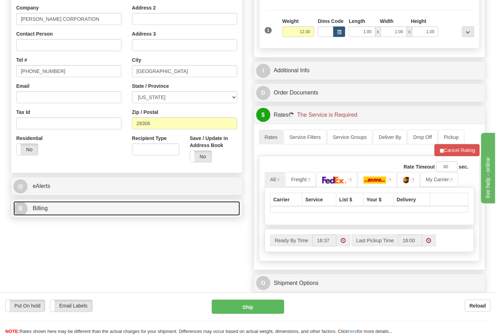
click at [92, 210] on link "B Billing" at bounding box center [126, 209] width 227 height 14
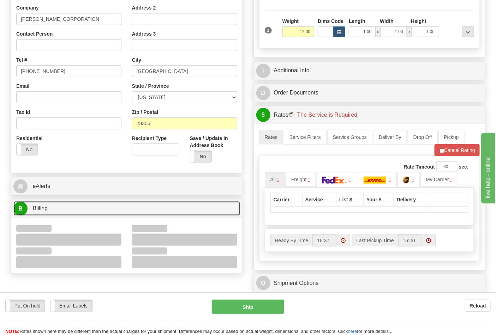
scroll to position [196, 0]
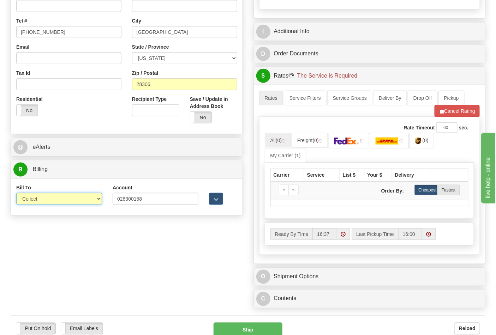
drag, startPoint x: 47, startPoint y: 203, endPoint x: 43, endPoint y: 205, distance: 3.6
click at [45, 203] on select "Sender Recipient Third Party Collect" at bounding box center [59, 199] width 86 height 12
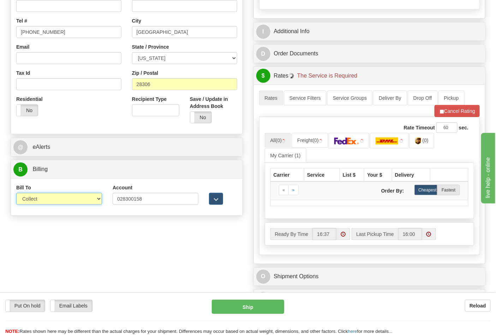
select select "2"
click at [16, 194] on select "Sender Recipient Third Party Collect" at bounding box center [59, 199] width 86 height 12
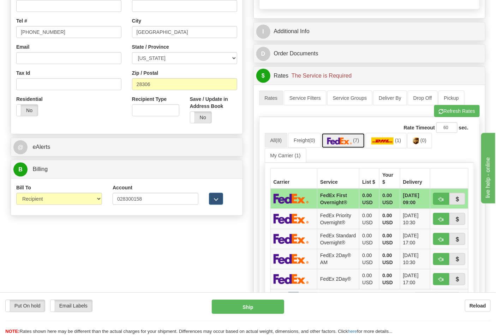
click at [355, 146] on link "(7)" at bounding box center [343, 140] width 43 height 15
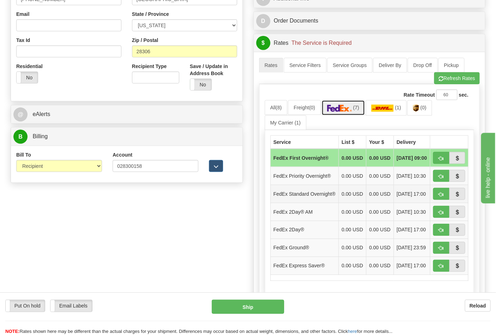
scroll to position [274, 0]
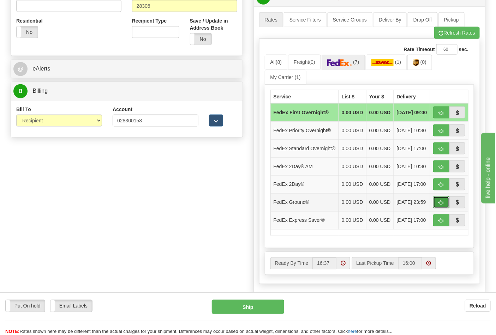
click at [441, 205] on span "button" at bounding box center [441, 203] width 5 height 5
type input "92"
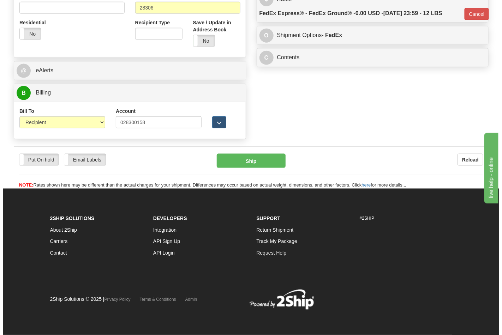
scroll to position [263, 0]
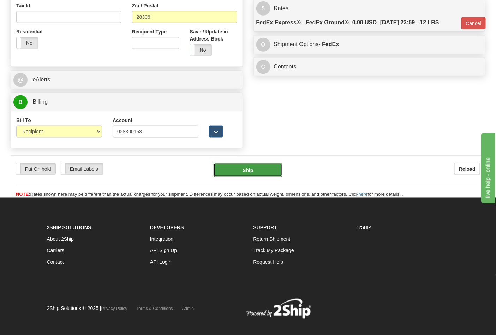
click at [257, 174] on button "Ship" at bounding box center [248, 170] width 68 height 14
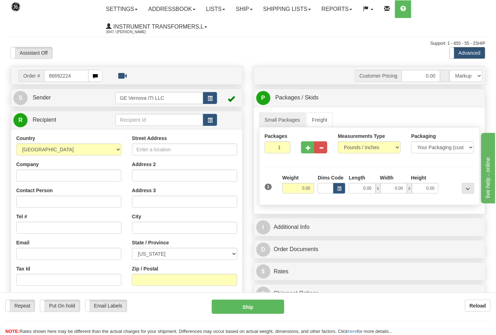
type input "86692224"
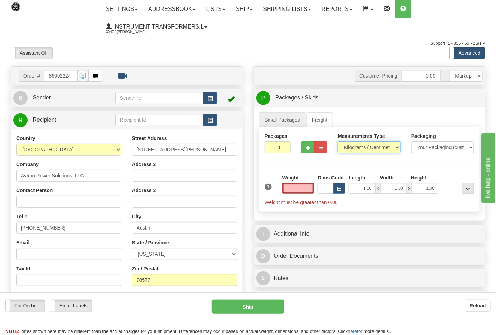
type input "0.00"
click at [355, 144] on select "Pounds / Inches Kilograms / Centimeters" at bounding box center [369, 148] width 63 height 12
select select "0"
click at [338, 142] on select "Pounds / Inches Kilograms / Centimeters" at bounding box center [369, 148] width 63 height 12
click at [304, 147] on button "button" at bounding box center [307, 148] width 13 height 12
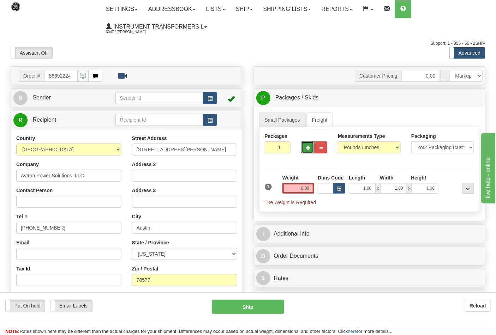
type input "2"
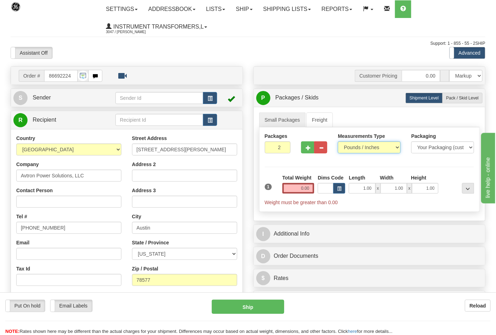
click at [360, 149] on select "Pounds / Inches Kilograms / Centimeters" at bounding box center [369, 148] width 63 height 12
click at [317, 172] on div "Packages 2 1 Measurements Type" at bounding box center [369, 169] width 221 height 85
click at [457, 101] on label "Pack / Skid Level Pack.." at bounding box center [462, 98] width 40 height 11
radio input "true"
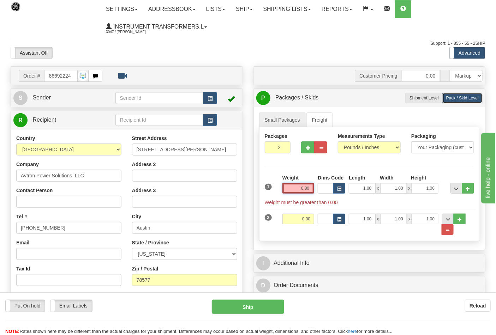
click at [312, 190] on input "0.00" at bounding box center [298, 188] width 32 height 11
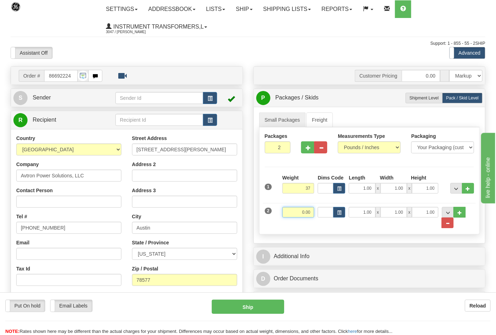
type input "37.00"
click at [310, 214] on input "0.00" at bounding box center [298, 212] width 32 height 11
click button "Delete" at bounding box center [0, 0] width 0 height 0
type input "35.00"
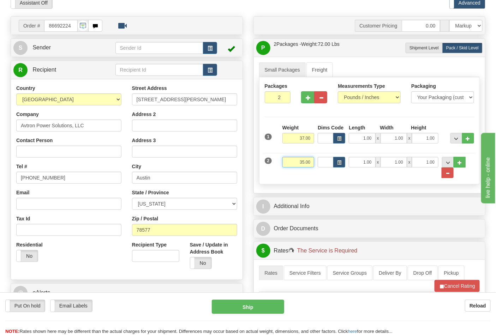
scroll to position [118, 0]
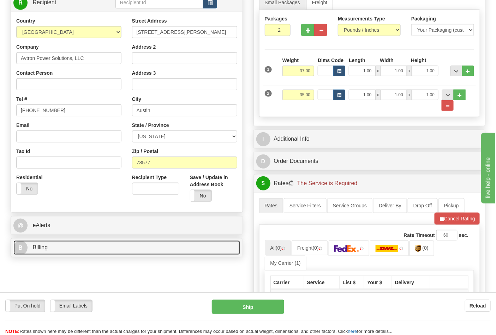
click at [89, 249] on link "B Billing" at bounding box center [126, 248] width 227 height 14
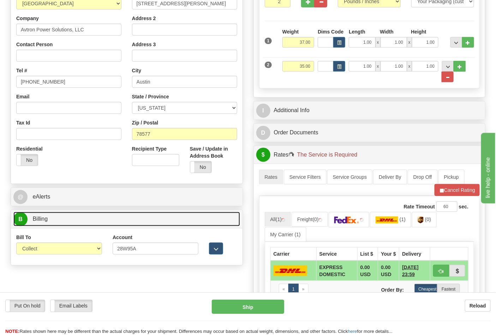
scroll to position [196, 0]
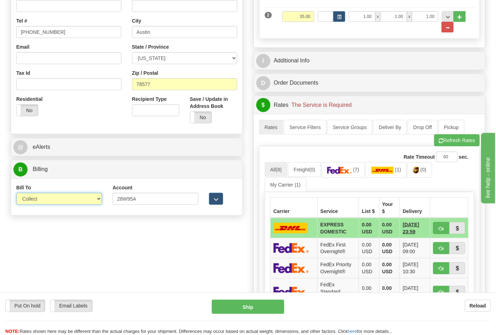
click at [52, 203] on select "Sender Recipient Third Party Collect" at bounding box center [59, 199] width 86 height 12
select select "2"
click at [16, 194] on select "Sender Recipient Third Party Collect" at bounding box center [59, 199] width 86 height 12
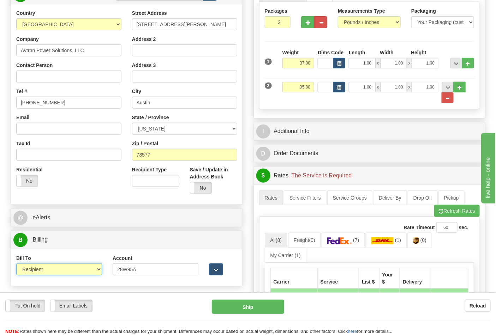
scroll to position [118, 0]
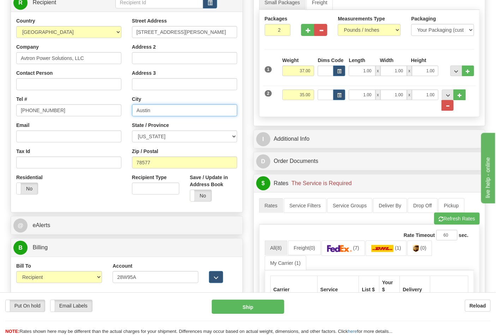
drag, startPoint x: 163, startPoint y: 112, endPoint x: 113, endPoint y: 111, distance: 49.8
click at [113, 111] on div "Country AFGHANISTAN ALAND ISLANDS ALBANIA ALGERIA AMERICAN SAMOA ANDORRA ANGOLA…" at bounding box center [127, 112] width 232 height 190
type input "[PERSON_NAME]"
click at [441, 220] on span "button" at bounding box center [441, 219] width 5 height 5
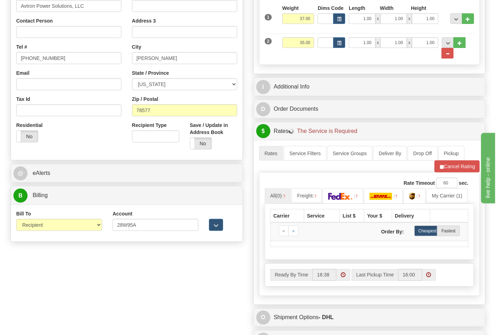
scroll to position [235, 0]
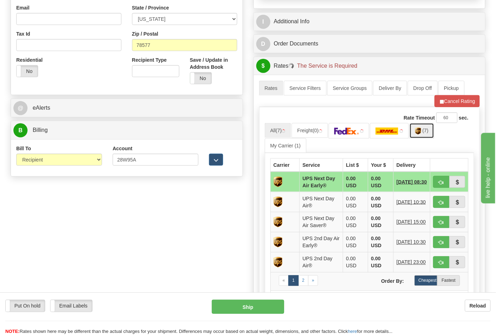
click at [421, 135] on img at bounding box center [418, 131] width 6 height 7
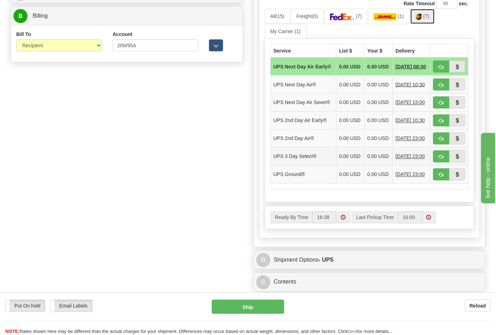
scroll to position [353, 0]
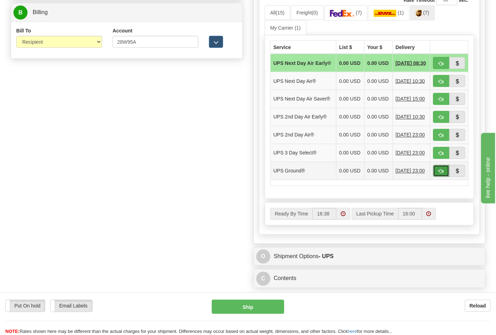
click at [442, 174] on span "button" at bounding box center [441, 171] width 5 height 5
type input "03"
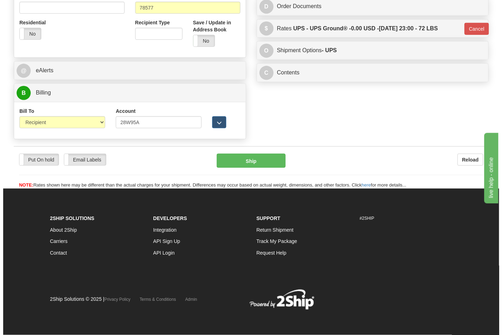
scroll to position [274, 0]
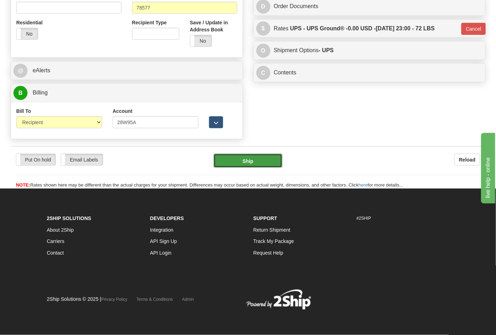
click at [262, 161] on button "Ship" at bounding box center [248, 161] width 68 height 14
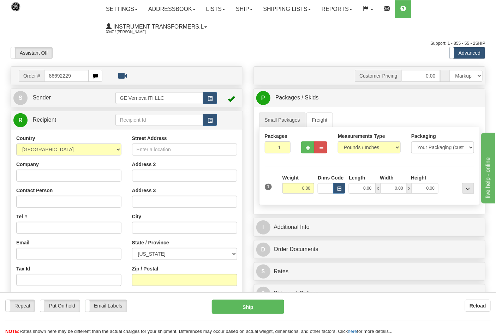
type input "86692229"
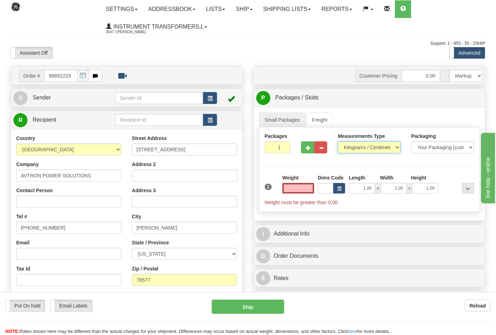
type input "0.00"
click at [357, 150] on select "Pounds / Inches Kilograms / Centimeters" at bounding box center [369, 148] width 63 height 12
select select "0"
click at [338, 142] on select "Pounds / Inches Kilograms / Centimeters" at bounding box center [369, 148] width 63 height 12
click at [306, 143] on button "button" at bounding box center [307, 148] width 13 height 12
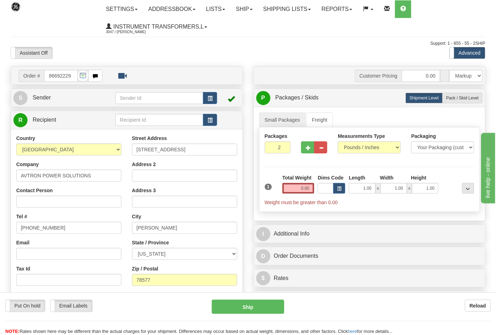
click at [305, 150] on div "Packages 2 1 Measurements Type" at bounding box center [369, 169] width 221 height 85
click at [305, 149] on button "button" at bounding box center [307, 148] width 13 height 12
click at [306, 149] on span "button" at bounding box center [308, 148] width 5 height 5
type input "4"
click at [311, 189] on input "0.00" at bounding box center [298, 188] width 32 height 11
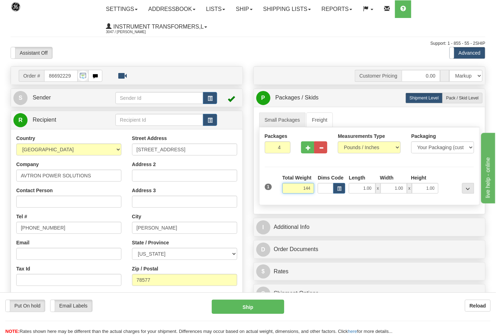
click button "Delete" at bounding box center [0, 0] width 0 height 0
type input "144.00"
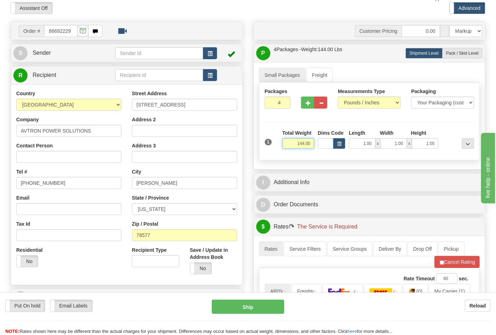
scroll to position [118, 0]
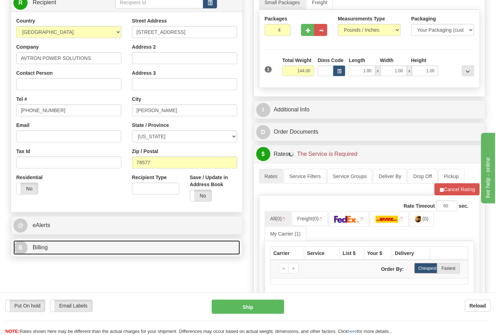
click at [91, 245] on link "B Billing" at bounding box center [126, 248] width 227 height 14
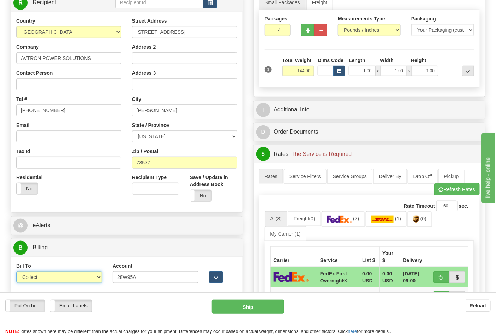
click at [68, 280] on select "Sender Recipient Third Party Collect" at bounding box center [59, 277] width 86 height 12
select select "2"
click at [16, 273] on select "Sender Recipient Third Party Collect" at bounding box center [59, 277] width 86 height 12
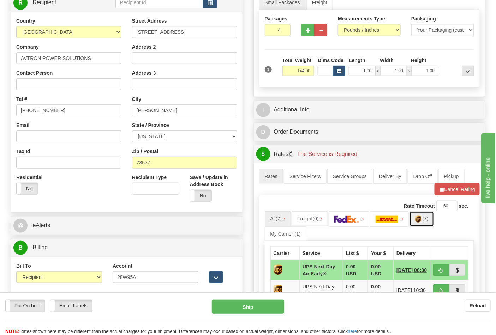
click at [421, 223] on img at bounding box center [418, 219] width 6 height 7
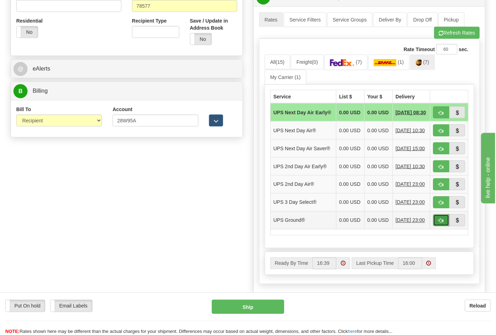
click at [436, 227] on button "button" at bounding box center [441, 221] width 16 height 12
type input "03"
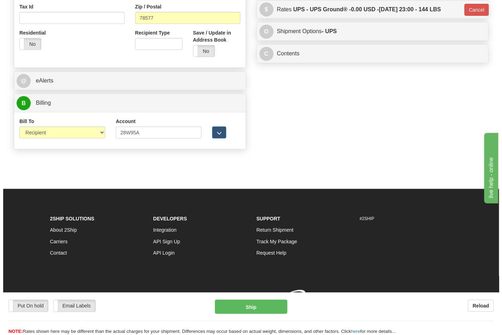
scroll to position [263, 0]
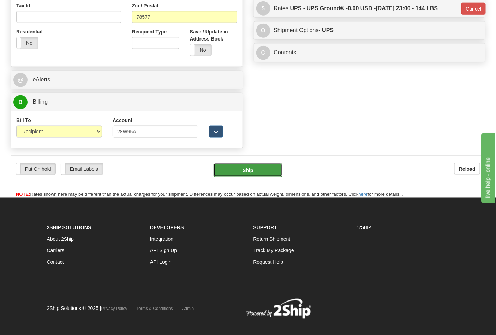
click at [262, 165] on button "Ship" at bounding box center [248, 170] width 68 height 14
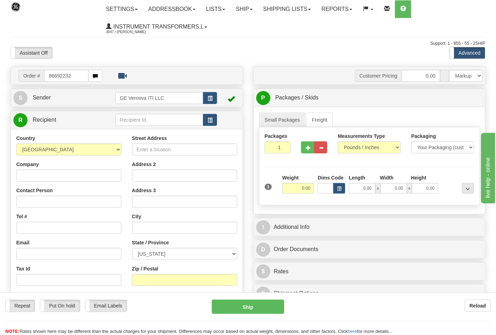
type input "86692232"
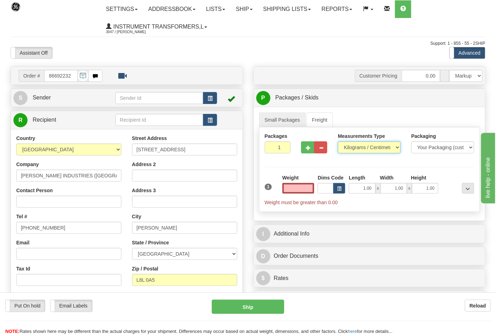
type input "0.00"
click at [358, 147] on select "Pounds / Inches Kilograms / Centimeters" at bounding box center [369, 148] width 63 height 12
select select "0"
click at [338, 142] on select "Pounds / Inches Kilograms / Centimeters" at bounding box center [369, 148] width 63 height 12
click at [312, 188] on input "0.00" at bounding box center [298, 188] width 32 height 11
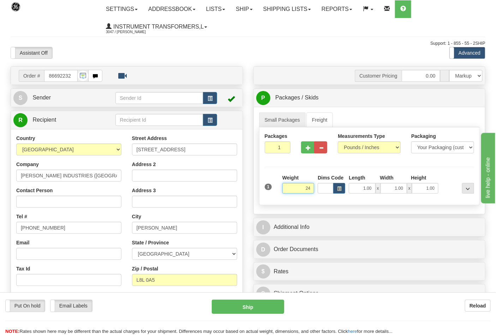
click button "Delete" at bounding box center [0, 0] width 0 height 0
type input "24.00"
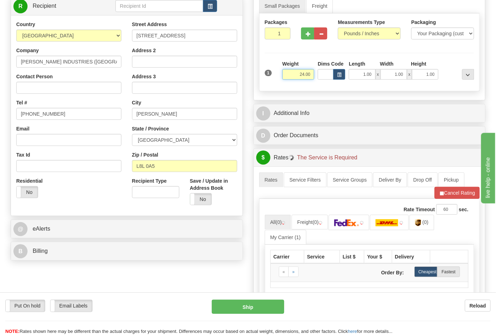
scroll to position [118, 0]
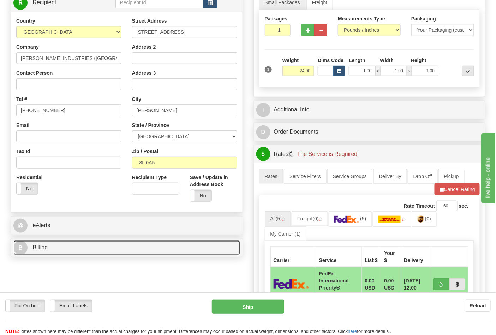
click at [66, 250] on link "B Billing" at bounding box center [126, 248] width 227 height 14
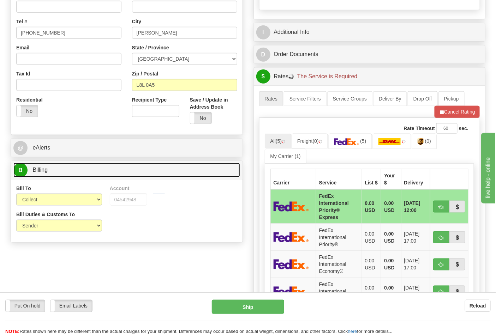
scroll to position [196, 0]
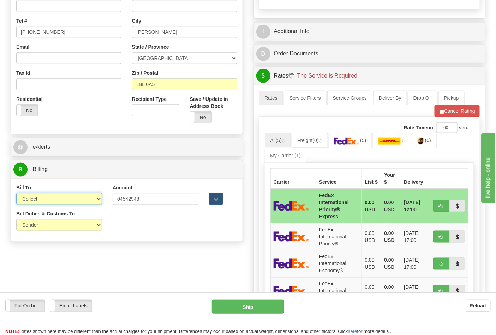
click at [39, 202] on select "Sender Recipient Third Party Collect" at bounding box center [59, 199] width 86 height 12
select select "2"
click at [16, 194] on select "Sender Recipient Third Party Collect" at bounding box center [59, 199] width 86 height 12
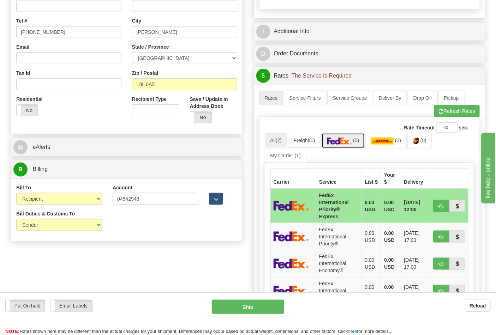
click at [345, 144] on img at bounding box center [339, 141] width 25 height 7
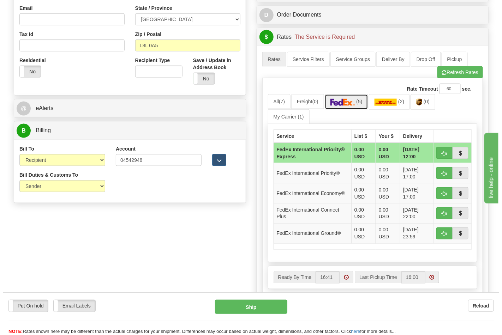
scroll to position [235, 0]
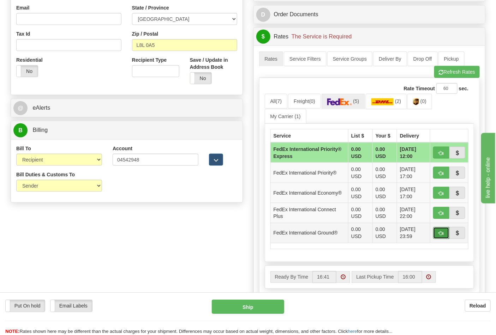
click at [441, 235] on span "button" at bounding box center [441, 234] width 5 height 5
type input "92"
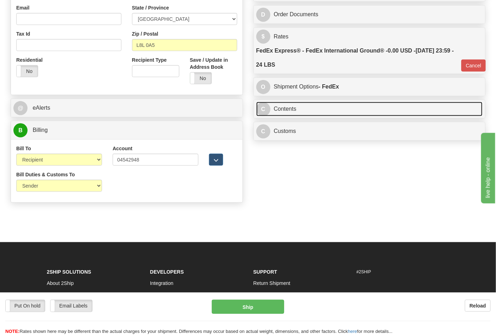
click at [303, 114] on link "C Contents" at bounding box center [369, 109] width 227 height 14
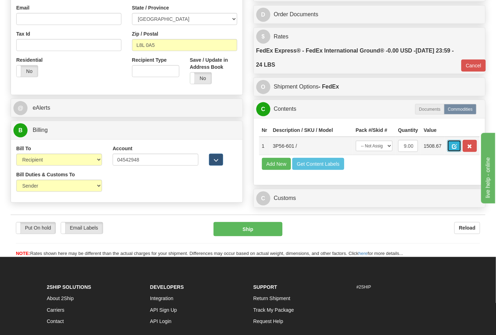
click at [457, 146] on span "button" at bounding box center [454, 146] width 5 height 5
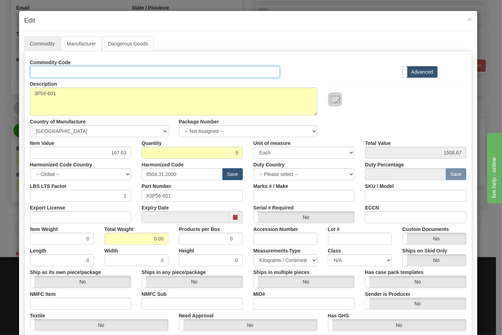
click at [125, 72] on input "Id" at bounding box center [155, 72] width 250 height 12
type input "TRANSFORMERS"
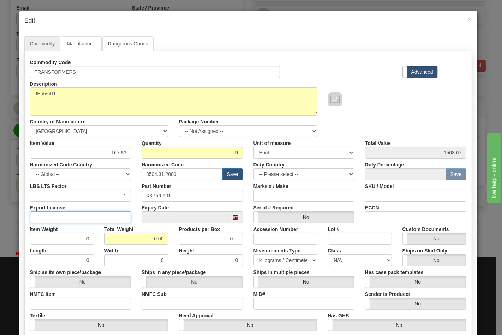
click at [100, 217] on input "Export License" at bounding box center [80, 217] width 101 height 12
type input "N/A"
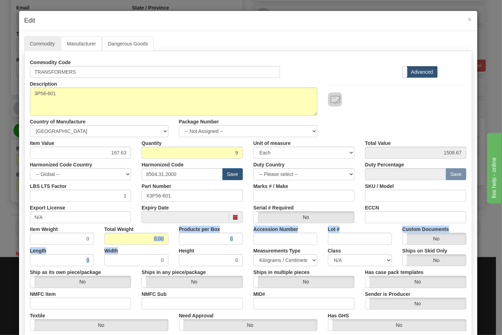
drag, startPoint x: 138, startPoint y: 245, endPoint x: 175, endPoint y: 239, distance: 37.6
click at [174, 239] on div "Commodity Code TRANSFORMERS Standard Advanced Description 3P56-601 Country of M…" at bounding box center [248, 204] width 436 height 297
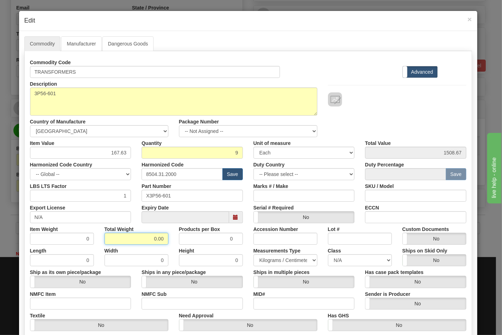
click at [150, 237] on input "0.00" at bounding box center [136, 239] width 64 height 12
drag, startPoint x: 145, startPoint y: 237, endPoint x: 174, endPoint y: 237, distance: 28.2
click at [174, 237] on div "Item Weight 0 Total Weight 0.00 Products per Box 0 Accession Number Lot # Custo…" at bounding box center [248, 234] width 447 height 22
type input "24"
type input "2.6667"
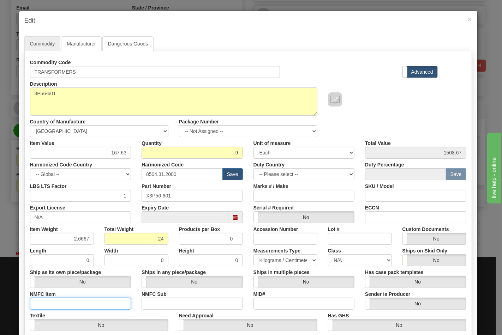
click at [65, 305] on input "NMFC Item" at bounding box center [80, 304] width 101 height 12
type input "63170"
click at [153, 301] on input "NMFC Sub" at bounding box center [192, 304] width 101 height 12
type input "4"
click at [333, 256] on select "N/A 50.0 55.0 60.0 65.0 70.0 85.0 92.5 100.0 125.0 175.0 250.0 300.0 400.0" at bounding box center [360, 261] width 64 height 12
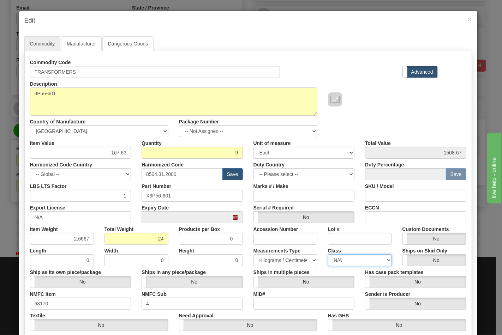
select select "70.0"
click at [328, 255] on select "N/A 50.0 55.0 60.0 65.0 70.0 85.0 92.5 100.0 125.0 175.0 250.0 300.0 400.0" at bounding box center [360, 261] width 64 height 12
click at [381, 220] on input "ECCN" at bounding box center [415, 217] width 101 height 12
type input "EAR99"
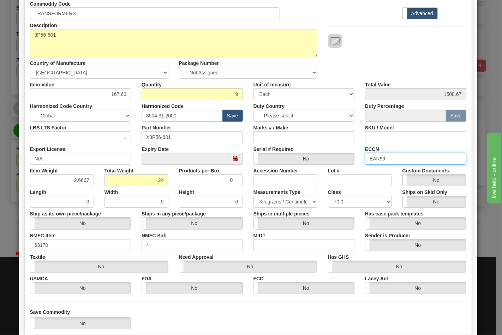
scroll to position [101, 0]
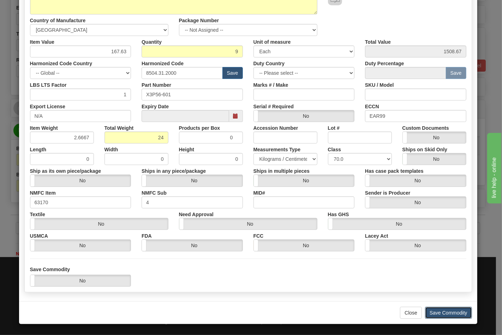
click at [438, 309] on button "Save Commodity" at bounding box center [448, 313] width 47 height 12
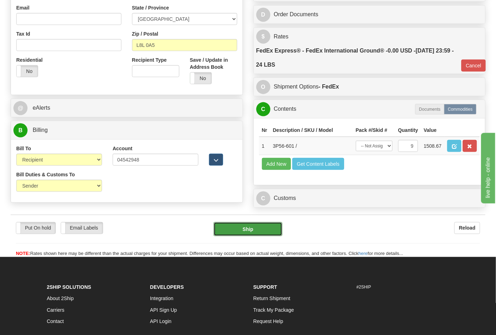
click at [240, 237] on button "Ship" at bounding box center [248, 229] width 68 height 14
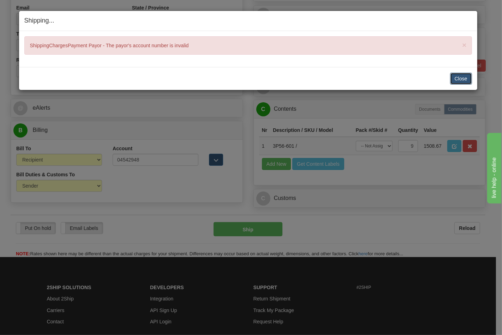
click at [463, 80] on button "Close" at bounding box center [461, 79] width 22 height 12
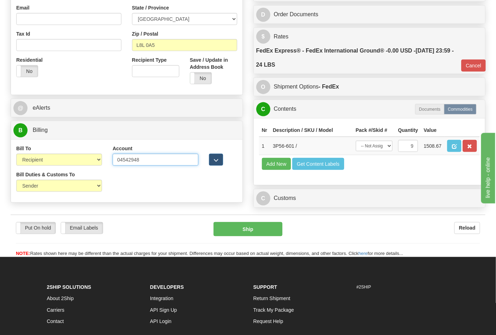
drag, startPoint x: 146, startPoint y: 163, endPoint x: 76, endPoint y: 159, distance: 70.4
click at [76, 159] on div "Bill To Sender Recipient Third Party Collect Account 04542948 3rd Party Account…" at bounding box center [127, 158] width 232 height 26
paste input "300250920"
type input "300250920"
click at [256, 237] on button "Ship" at bounding box center [248, 229] width 68 height 14
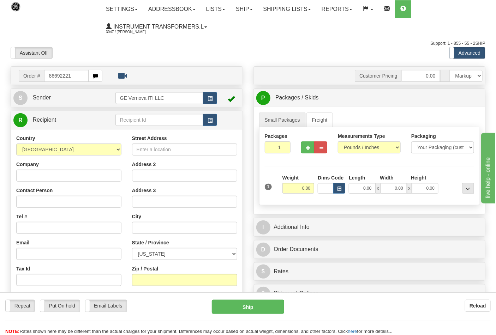
type input "86692221"
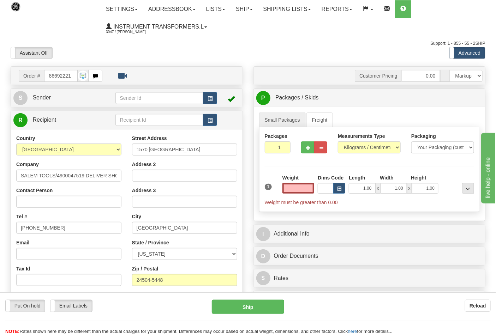
type input "0.00"
click at [392, 115] on ul "Small Packages Freight" at bounding box center [369, 120] width 221 height 15
click at [351, 152] on select "Pounds / Inches Kilograms / Centimeters" at bounding box center [369, 148] width 63 height 12
select select "0"
click at [338, 142] on select "Pounds / Inches Kilograms / Centimeters" at bounding box center [369, 148] width 63 height 12
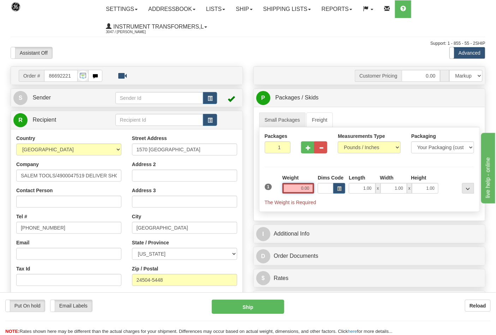
click at [310, 190] on input "0.00" at bounding box center [298, 188] width 32 height 11
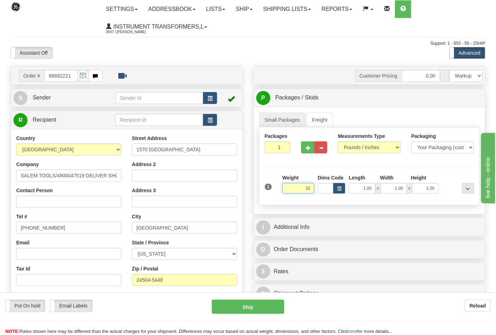
click button "Delete" at bounding box center [0, 0] width 0 height 0
type input "32.00"
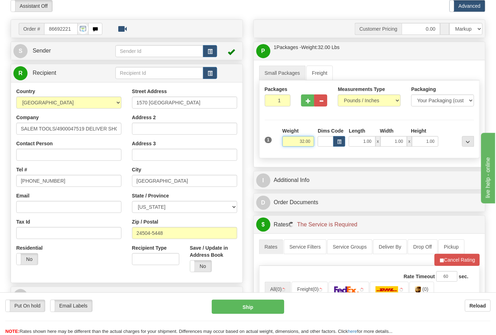
scroll to position [118, 0]
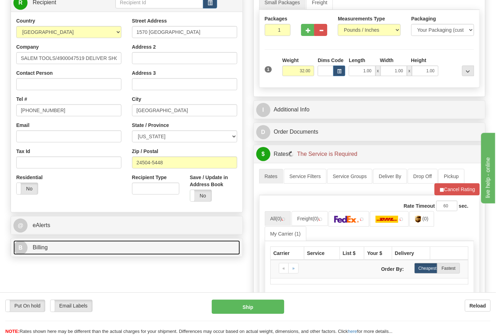
click at [73, 248] on link "B Billing" at bounding box center [126, 248] width 227 height 14
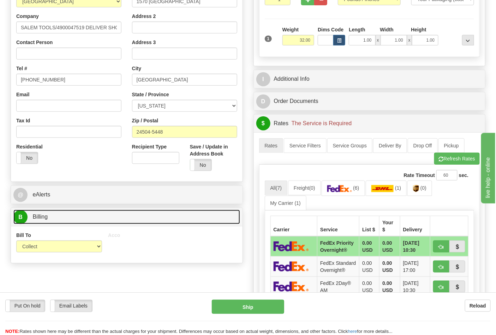
scroll to position [196, 0]
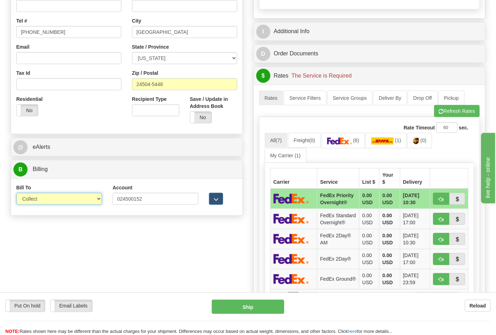
click at [54, 203] on select "Sender Recipient Third Party Collect" at bounding box center [59, 199] width 86 height 12
select select "2"
click at [16, 194] on select "Sender Recipient Third Party Collect" at bounding box center [59, 199] width 86 height 12
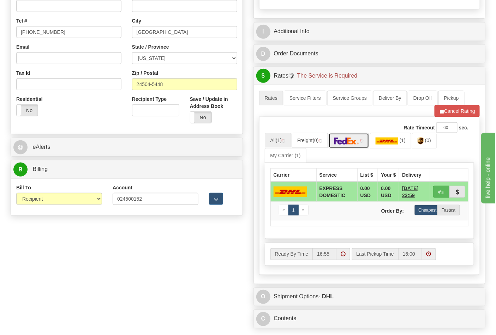
click at [358, 144] on img at bounding box center [346, 141] width 25 height 7
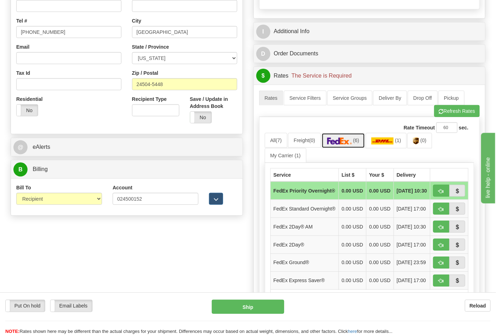
scroll to position [313, 0]
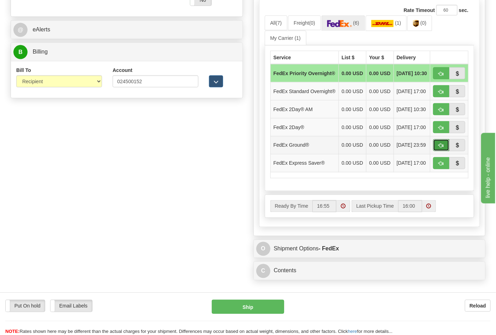
click at [438, 151] on button "button" at bounding box center [441, 145] width 16 height 12
type input "92"
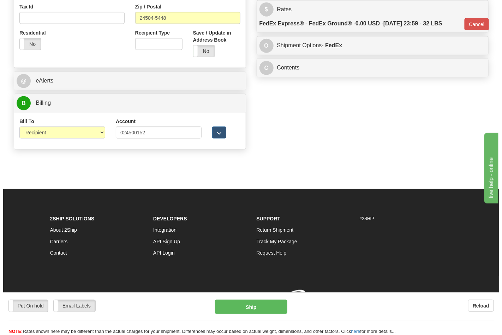
scroll to position [274, 0]
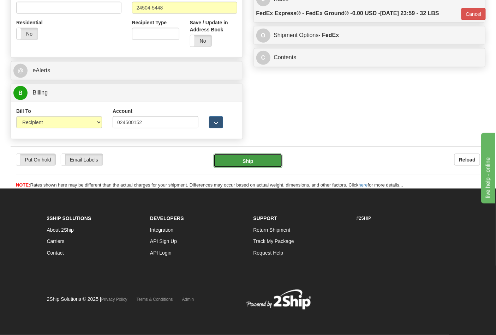
click at [269, 156] on button "Ship" at bounding box center [248, 161] width 68 height 14
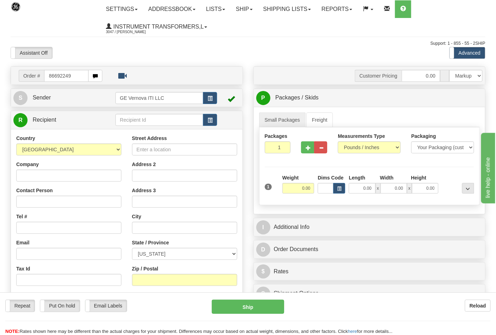
type input "86692249"
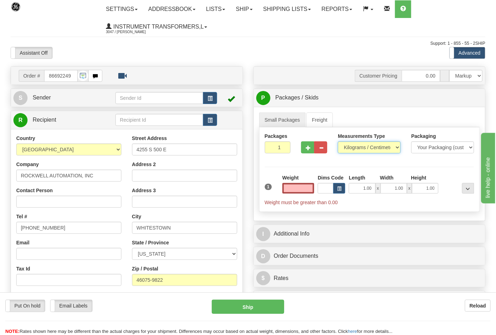
type input "0.00"
drag, startPoint x: 355, startPoint y: 146, endPoint x: 355, endPoint y: 154, distance: 7.8
click at [356, 146] on select "Pounds / Inches Kilograms / Centimeters" at bounding box center [369, 148] width 63 height 12
select select "0"
click at [338, 142] on select "Pounds / Inches Kilograms / Centimeters" at bounding box center [369, 148] width 63 height 12
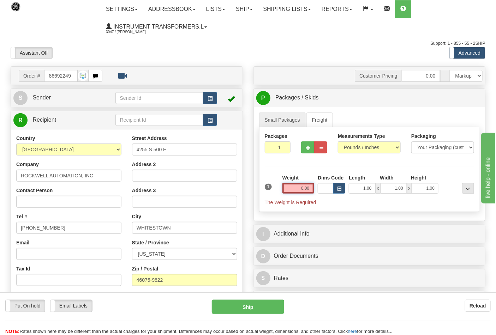
click at [309, 190] on input "0.00" at bounding box center [298, 188] width 32 height 11
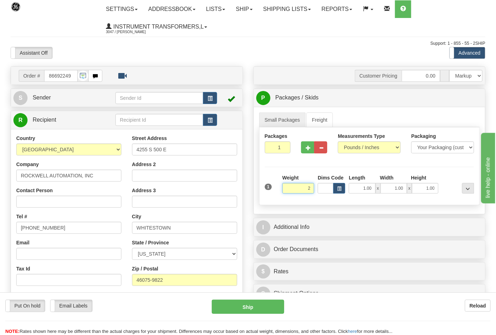
click button "Delete" at bounding box center [0, 0] width 0 height 0
type input "2.00"
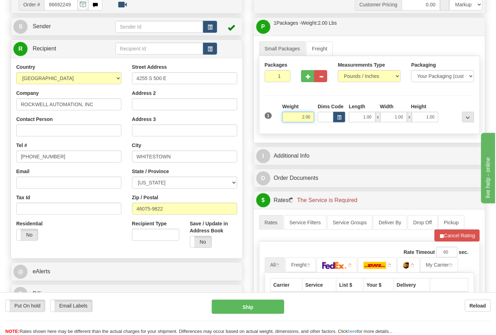
scroll to position [118, 0]
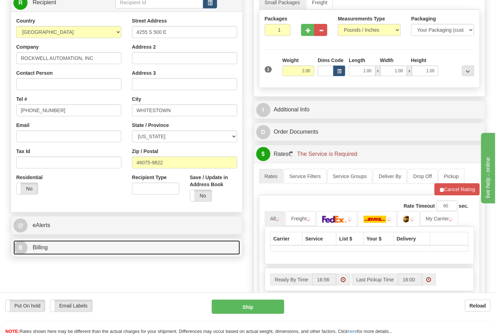
click at [79, 250] on link "B Billing" at bounding box center [126, 248] width 227 height 14
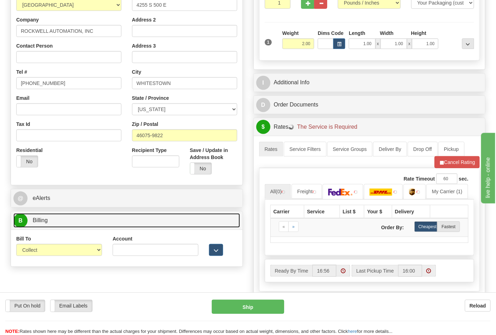
scroll to position [157, 0]
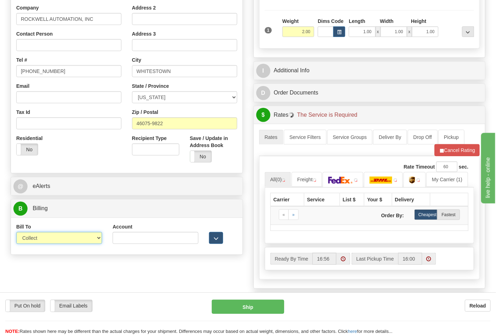
click at [60, 240] on select "Sender Recipient Third Party Collect" at bounding box center [59, 238] width 86 height 12
select select "2"
click at [16, 233] on select "Sender Recipient Third Party Collect" at bounding box center [59, 238] width 86 height 12
click at [124, 242] on input "Account" at bounding box center [156, 238] width 86 height 12
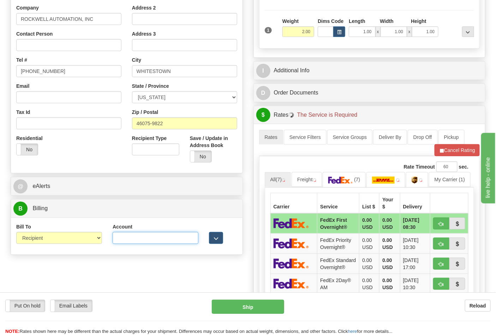
type input "473367"
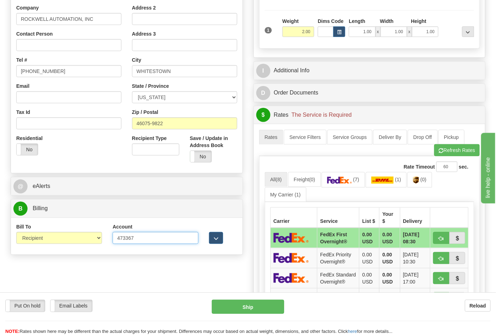
drag, startPoint x: 155, startPoint y: 244, endPoint x: 102, endPoint y: 239, distance: 53.9
click at [102, 240] on div "Bill To Sender Recipient Third Party Collect Account 473367 3rd Party Account L…" at bounding box center [127, 236] width 232 height 26
click at [125, 236] on input "Account" at bounding box center [156, 238] width 86 height 12
type input "587102"
click at [453, 150] on button "Refresh Rates" at bounding box center [457, 150] width 46 height 12
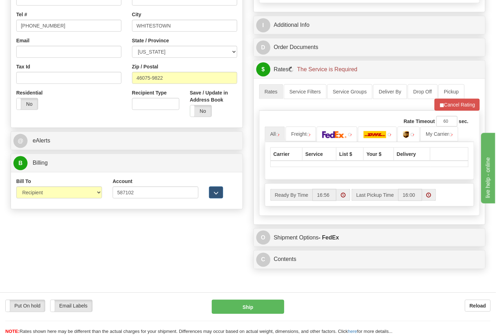
scroll to position [274, 0]
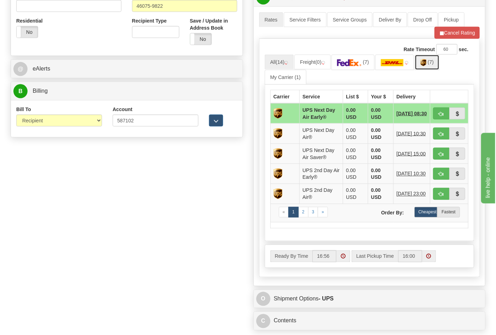
click at [426, 66] on img at bounding box center [423, 62] width 6 height 7
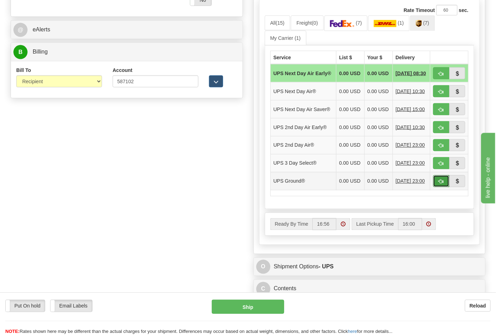
click at [438, 187] on button "button" at bounding box center [441, 181] width 16 height 12
type input "03"
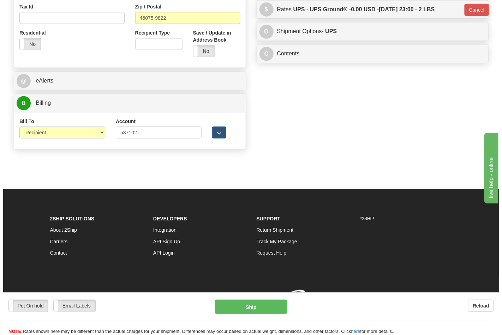
scroll to position [274, 0]
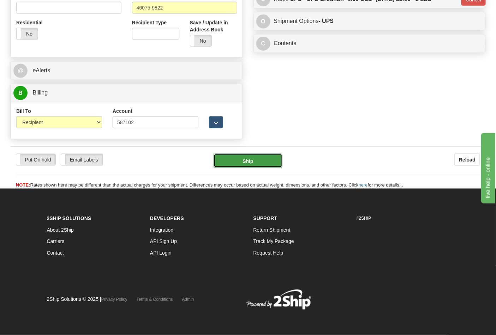
click at [249, 159] on button "Ship" at bounding box center [248, 161] width 68 height 14
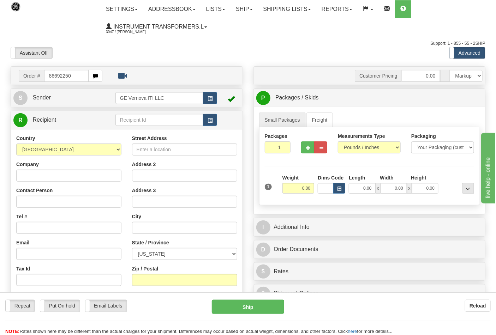
type input "86692250"
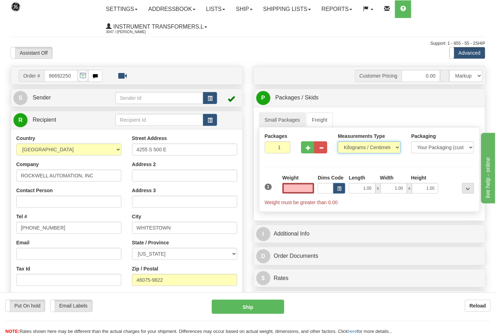
type input "0.00"
click at [355, 148] on select "Pounds / Inches Kilograms / Centimeters" at bounding box center [369, 148] width 63 height 12
select select "0"
click at [338, 142] on select "Pounds / Inches Kilograms / Centimeters" at bounding box center [369, 148] width 63 height 12
click at [312, 191] on input "0.00" at bounding box center [298, 188] width 32 height 11
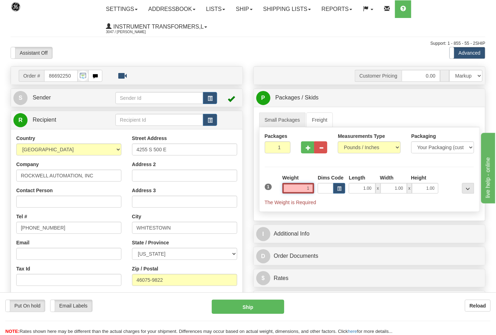
click button "Delete" at bounding box center [0, 0] width 0 height 0
type input "1.00"
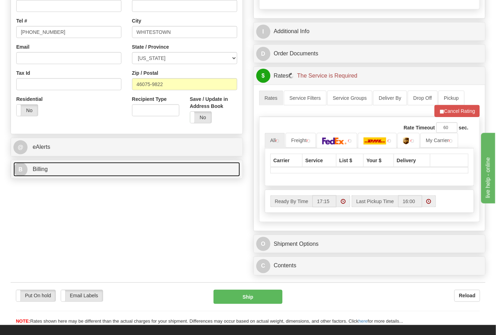
click at [66, 171] on link "B Billing" at bounding box center [126, 169] width 227 height 14
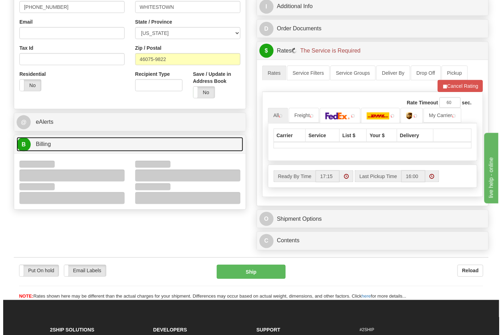
scroll to position [235, 0]
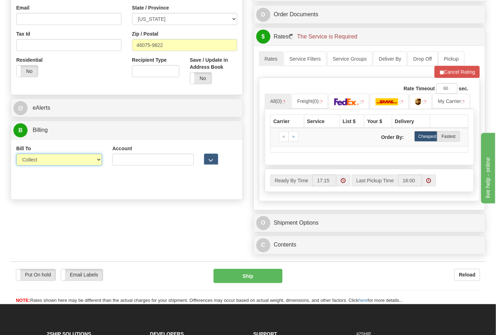
click at [26, 161] on select "Sender Recipient Third Party Collect" at bounding box center [59, 160] width 86 height 12
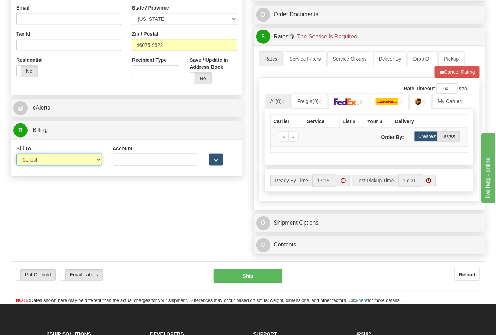
select select "2"
click at [16, 155] on select "Sender Recipient Third Party Collect" at bounding box center [59, 160] width 86 height 12
drag, startPoint x: 138, startPoint y: 159, endPoint x: 155, endPoint y: 165, distance: 18.4
click at [138, 159] on input "Account" at bounding box center [156, 160] width 86 height 12
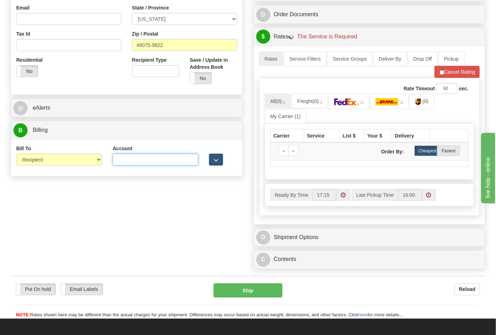
type input "587102"
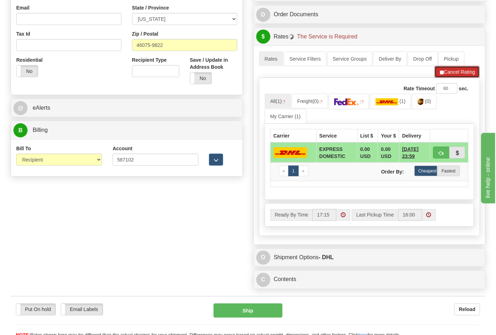
click at [448, 72] on button "Cancel Rating" at bounding box center [457, 72] width 45 height 12
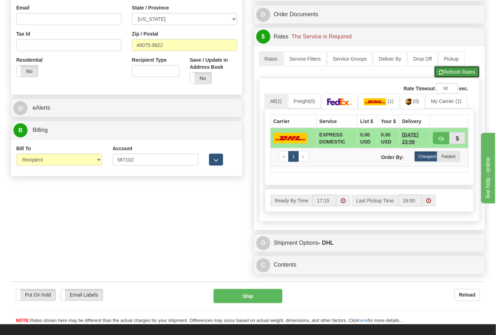
click at [449, 78] on button "Refresh Rates" at bounding box center [457, 72] width 46 height 12
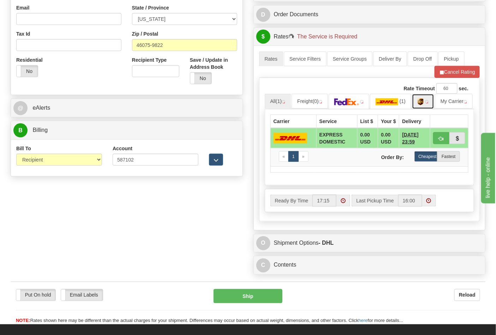
click at [430, 106] on link at bounding box center [423, 101] width 22 height 15
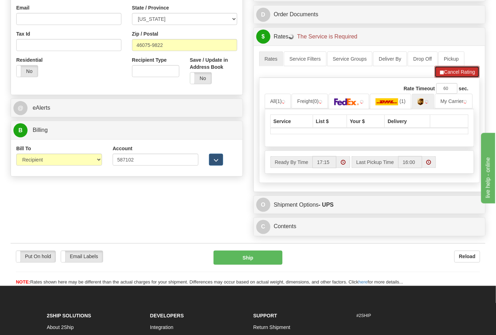
click at [440, 78] on button "Cancel Rating" at bounding box center [457, 72] width 45 height 12
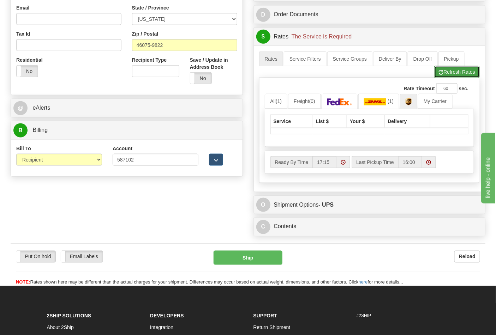
click at [438, 76] on button "Refresh Rates" at bounding box center [457, 72] width 46 height 12
click at [438, 76] on button "Cancel Rating" at bounding box center [457, 72] width 45 height 12
click at [438, 76] on button "Refresh Rates" at bounding box center [457, 72] width 46 height 12
click at [438, 76] on button "Cancel Rating" at bounding box center [457, 72] width 45 height 12
click at [438, 76] on button "Refresh Rates" at bounding box center [457, 72] width 46 height 12
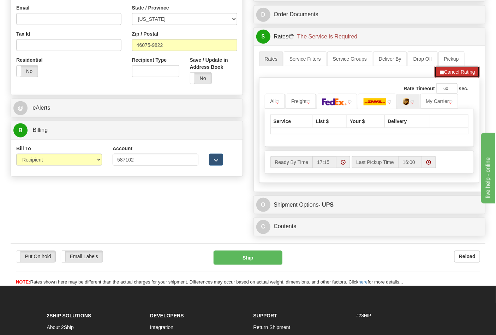
click at [438, 76] on button "Cancel Rating" at bounding box center [457, 72] width 45 height 12
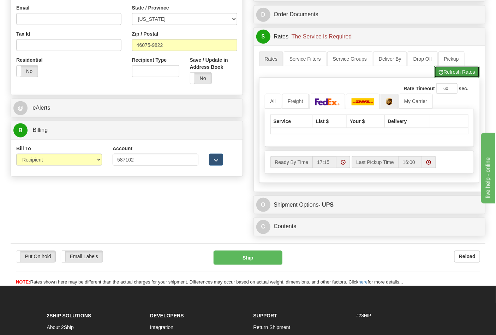
click at [438, 76] on button "Refresh Rates" at bounding box center [457, 72] width 46 height 12
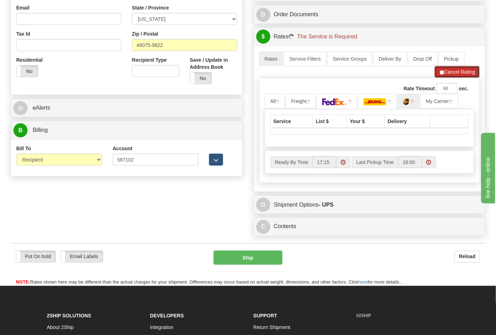
click at [439, 76] on button "Cancel Rating" at bounding box center [457, 72] width 45 height 12
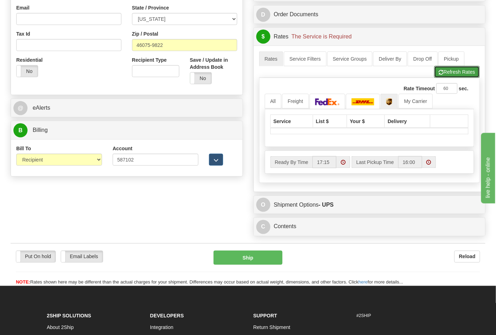
click at [439, 76] on button "Refresh Rates" at bounding box center [457, 72] width 46 height 12
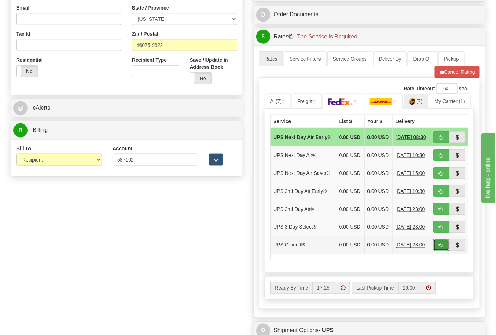
click at [436, 251] on button "button" at bounding box center [441, 245] width 16 height 12
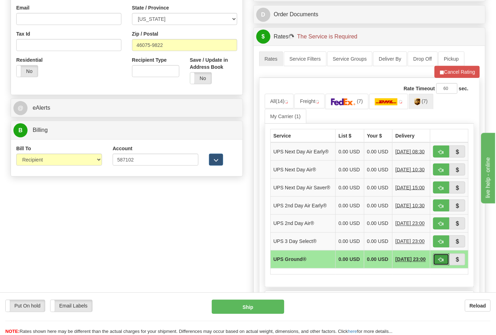
click at [436, 266] on button "button" at bounding box center [441, 260] width 16 height 12
click at [452, 72] on button "Cancel Rating" at bounding box center [457, 72] width 45 height 12
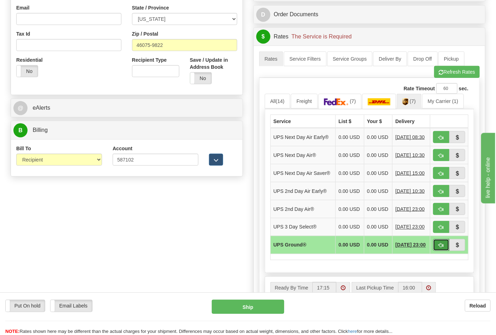
click at [443, 248] on span "button" at bounding box center [441, 246] width 5 height 5
type input "03"
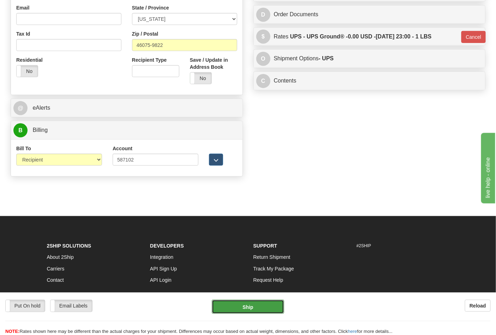
click at [259, 304] on button "Ship" at bounding box center [248, 307] width 72 height 14
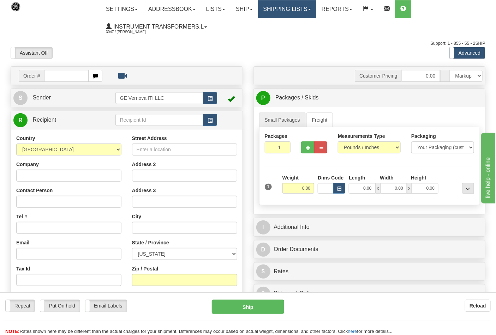
click at [287, 12] on link "Shipping lists" at bounding box center [287, 9] width 58 height 18
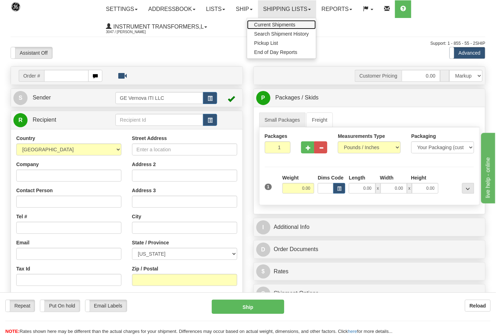
click at [281, 27] on link "Current Shipments" at bounding box center [281, 24] width 69 height 9
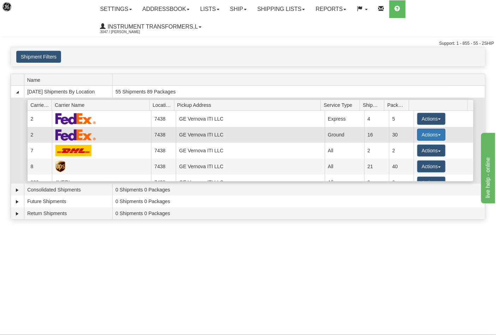
click at [419, 138] on button "Actions" at bounding box center [431, 135] width 28 height 12
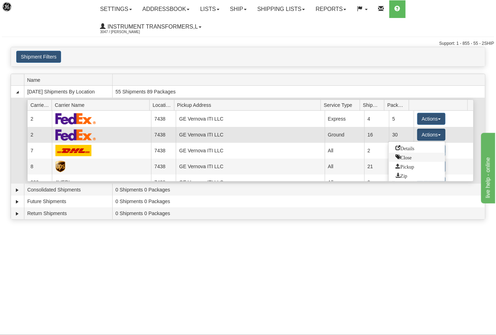
click at [410, 155] on span "Close" at bounding box center [404, 157] width 16 height 5
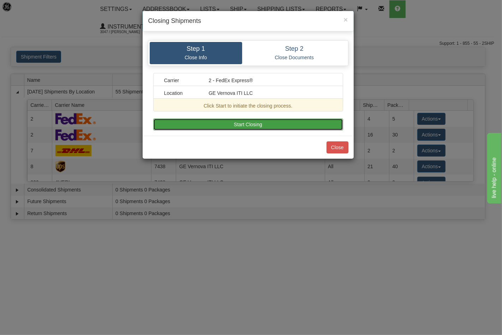
click at [283, 125] on button "Start Closing" at bounding box center [248, 125] width 190 height 12
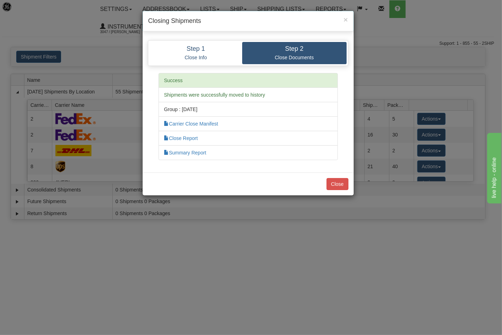
click at [195, 141] on li "Close Report" at bounding box center [248, 138] width 179 height 15
click at [192, 137] on link "Close Report" at bounding box center [181, 139] width 34 height 6
click at [332, 184] on button "Close" at bounding box center [338, 184] width 22 height 12
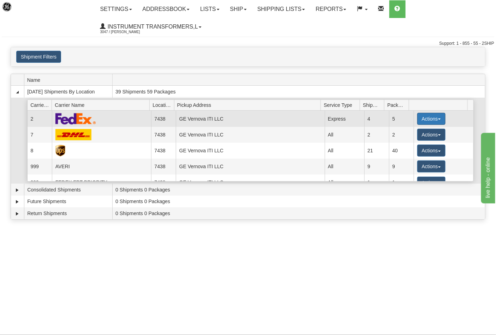
click at [429, 117] on button "Actions" at bounding box center [431, 119] width 28 height 12
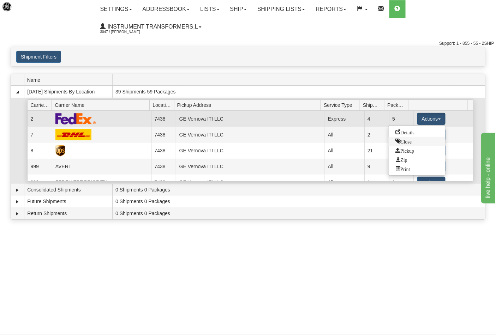
click at [405, 141] on span "Close" at bounding box center [404, 141] width 16 height 5
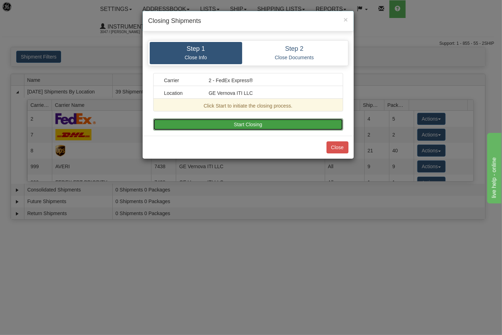
click at [264, 120] on button "Start Closing" at bounding box center [248, 125] width 190 height 12
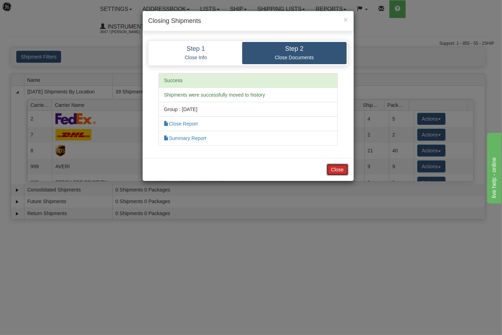
click at [340, 167] on button "Close" at bounding box center [338, 170] width 22 height 12
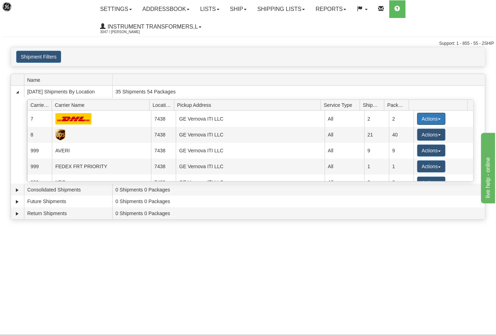
click at [425, 122] on button "Actions" at bounding box center [431, 119] width 28 height 12
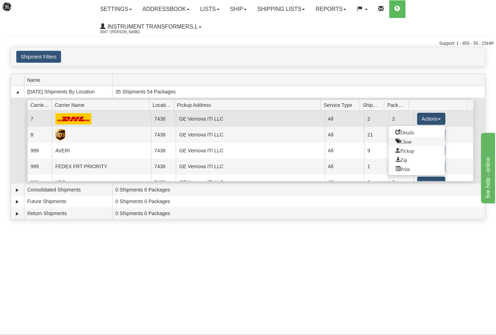
click at [410, 143] on span "Close" at bounding box center [404, 141] width 16 height 5
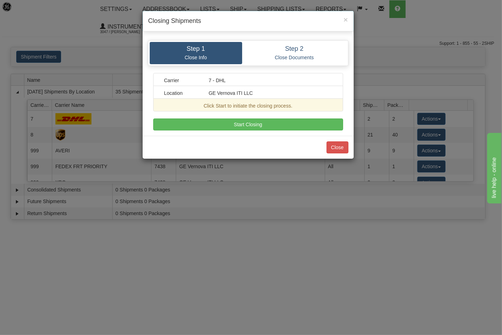
click at [287, 131] on div "Step 1 Close Info Step 2 Close Documents Carrier 7 - DHL Location GE Vernova IT…" at bounding box center [248, 85] width 211 height 101
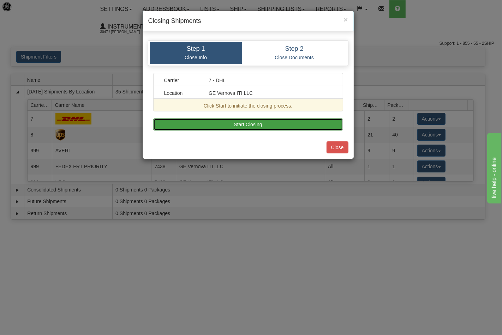
click at [287, 123] on button "Start Closing" at bounding box center [248, 125] width 190 height 12
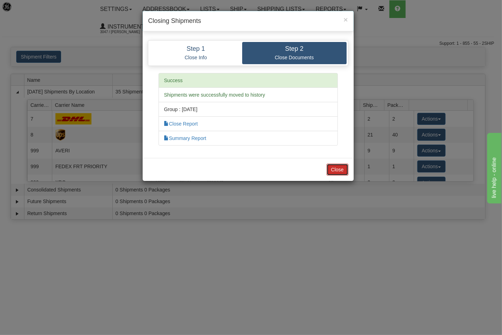
click at [335, 166] on button "Close" at bounding box center [338, 170] width 22 height 12
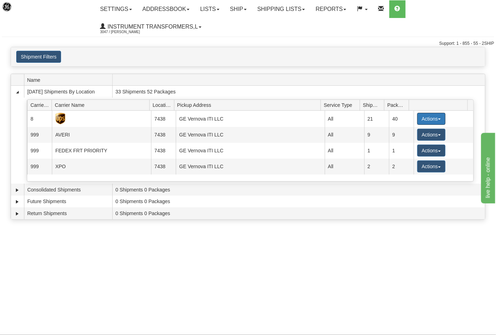
click at [423, 119] on button "Actions" at bounding box center [431, 119] width 28 height 12
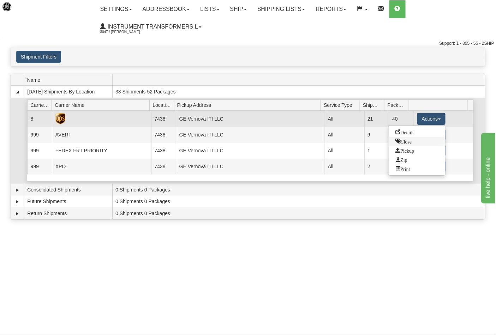
click at [407, 141] on span "Close" at bounding box center [404, 141] width 16 height 5
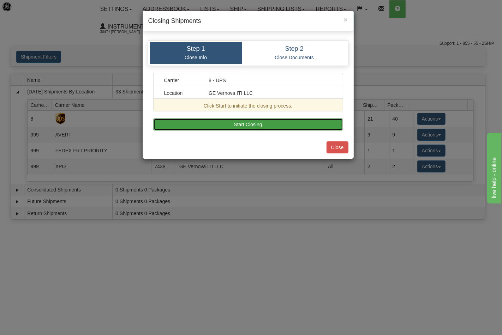
click at [319, 121] on button "Start Closing" at bounding box center [248, 125] width 190 height 12
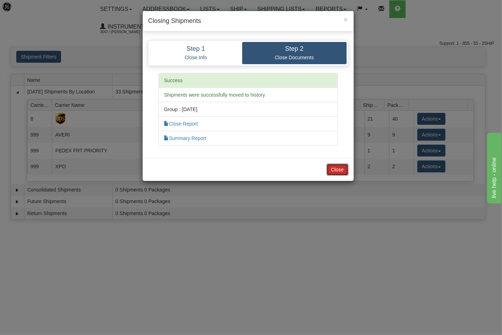
drag, startPoint x: 339, startPoint y: 169, endPoint x: 343, endPoint y: 168, distance: 4.8
click at [340, 169] on button "Close" at bounding box center [338, 170] width 22 height 12
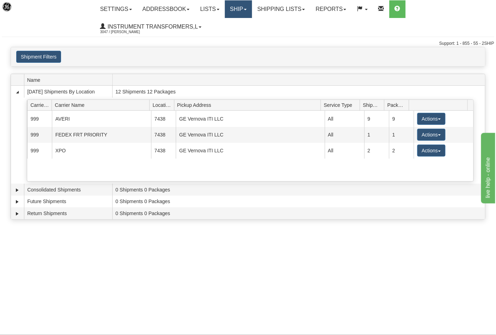
drag, startPoint x: 246, startPoint y: 12, endPoint x: 241, endPoint y: 19, distance: 8.3
click at [246, 12] on link "Ship" at bounding box center [238, 9] width 27 height 18
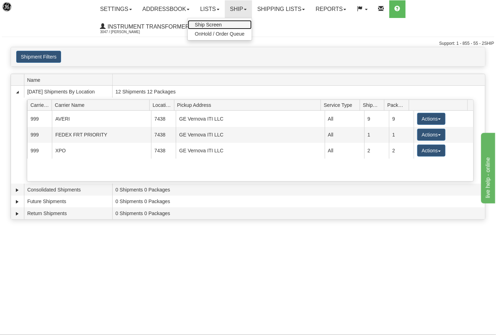
click at [232, 26] on link "Ship Screen" at bounding box center [220, 24] width 64 height 9
